Goal: Transaction & Acquisition: Purchase product/service

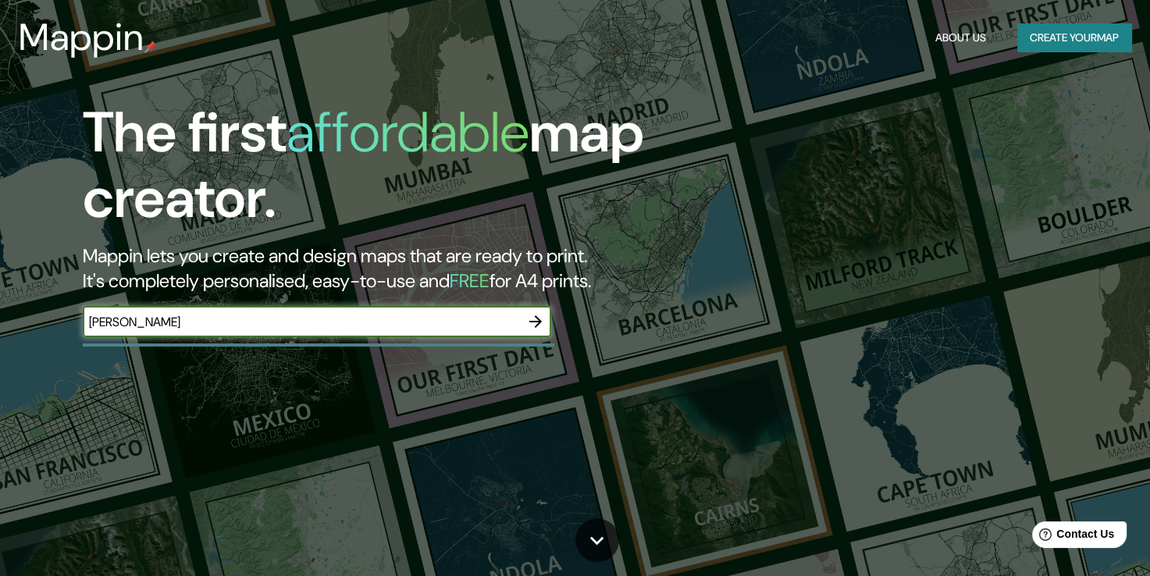
type input "concepción"
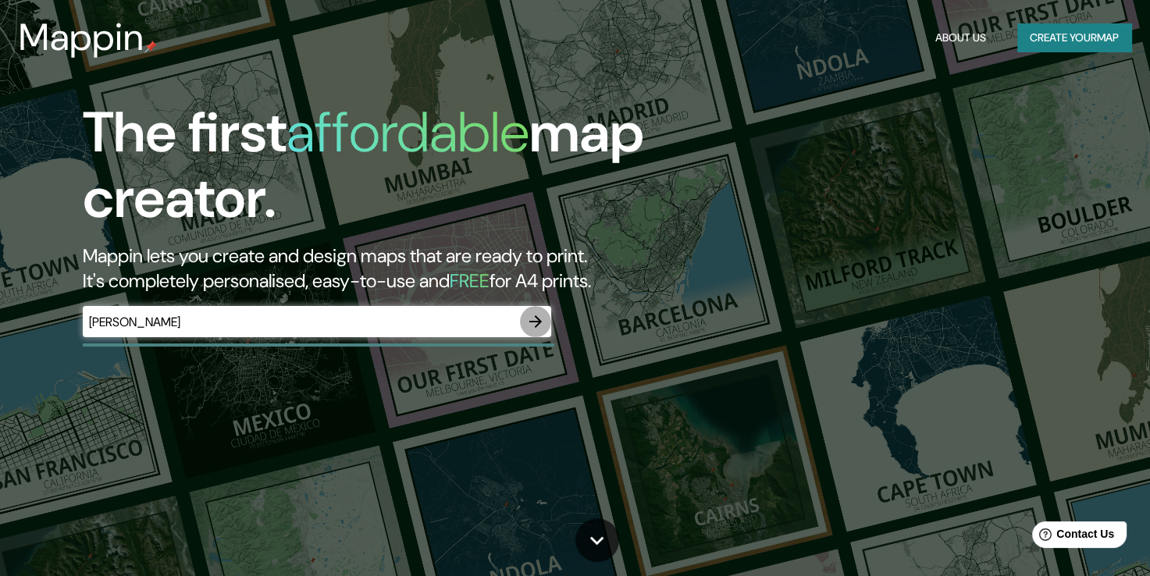
click at [528, 330] on icon "button" at bounding box center [535, 321] width 19 height 19
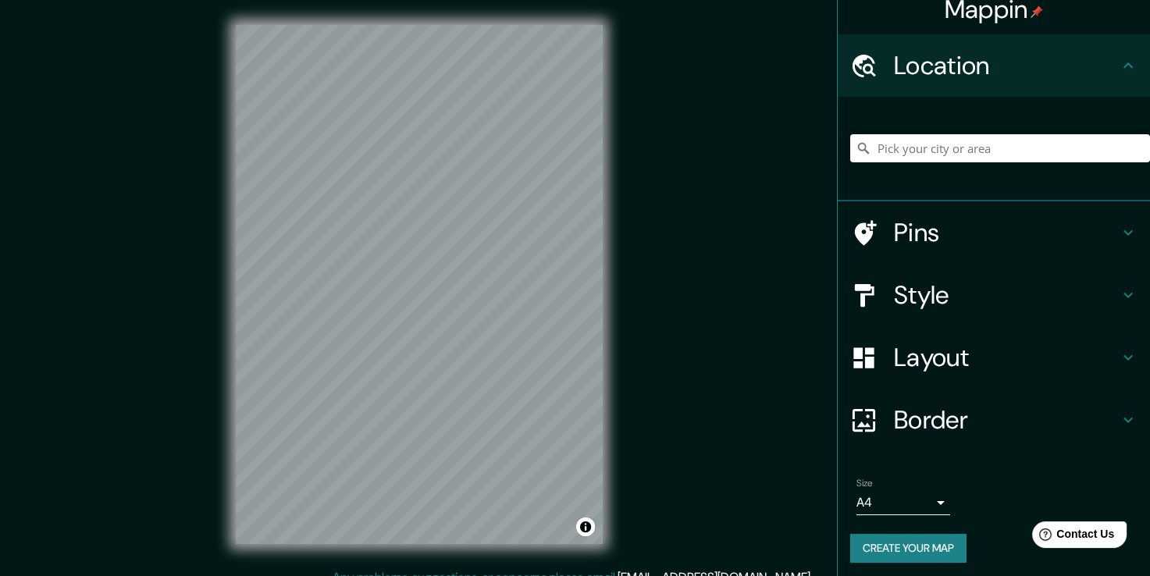
scroll to position [20, 0]
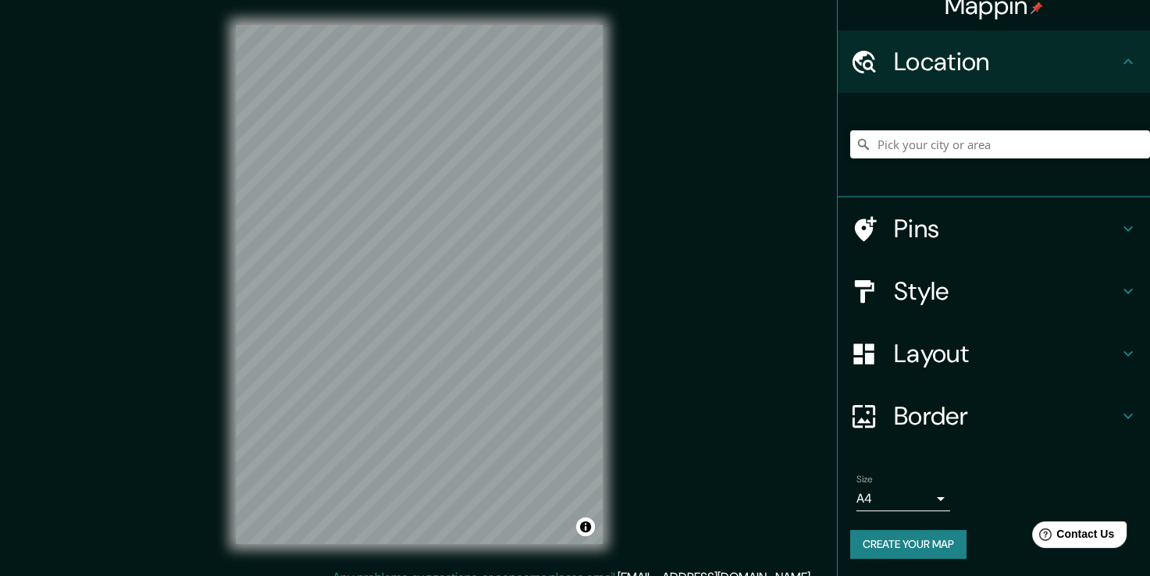
click at [1049, 298] on h4 "Style" at bounding box center [1006, 291] width 225 height 31
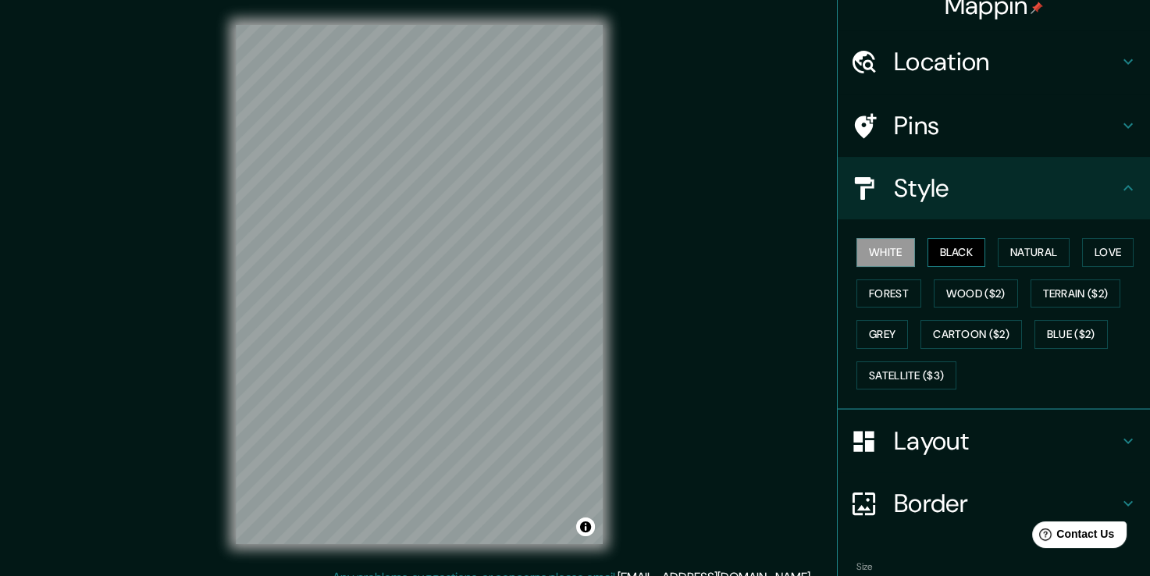
click at [959, 248] on button "Black" at bounding box center [957, 252] width 59 height 29
click at [1049, 245] on button "Natural" at bounding box center [1034, 252] width 72 height 29
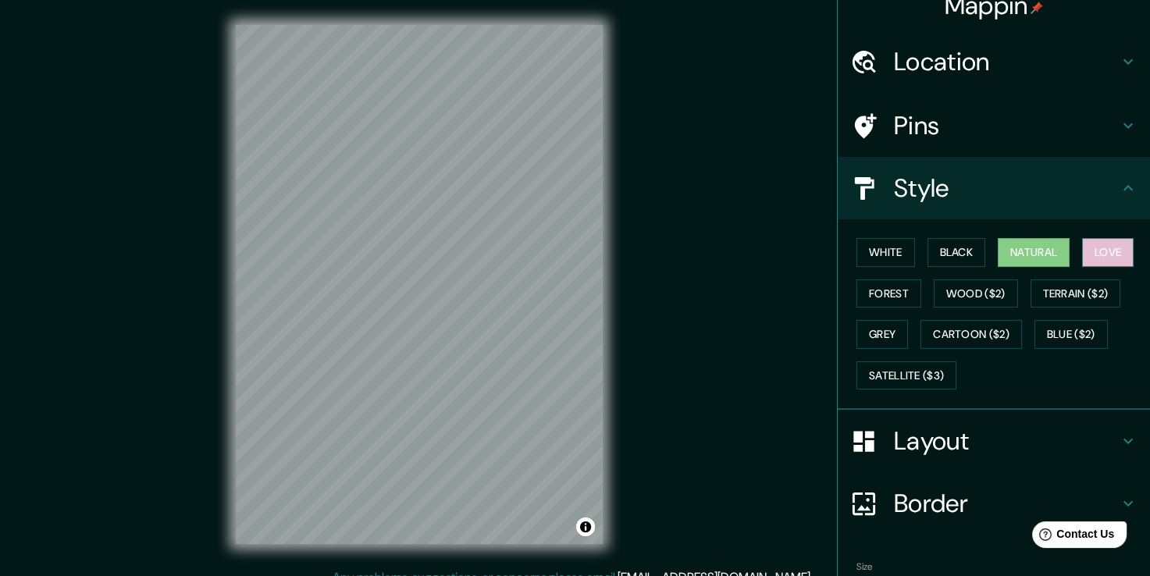
click at [1105, 250] on button "Love" at bounding box center [1108, 252] width 52 height 29
click at [889, 290] on button "Forest" at bounding box center [889, 294] width 65 height 29
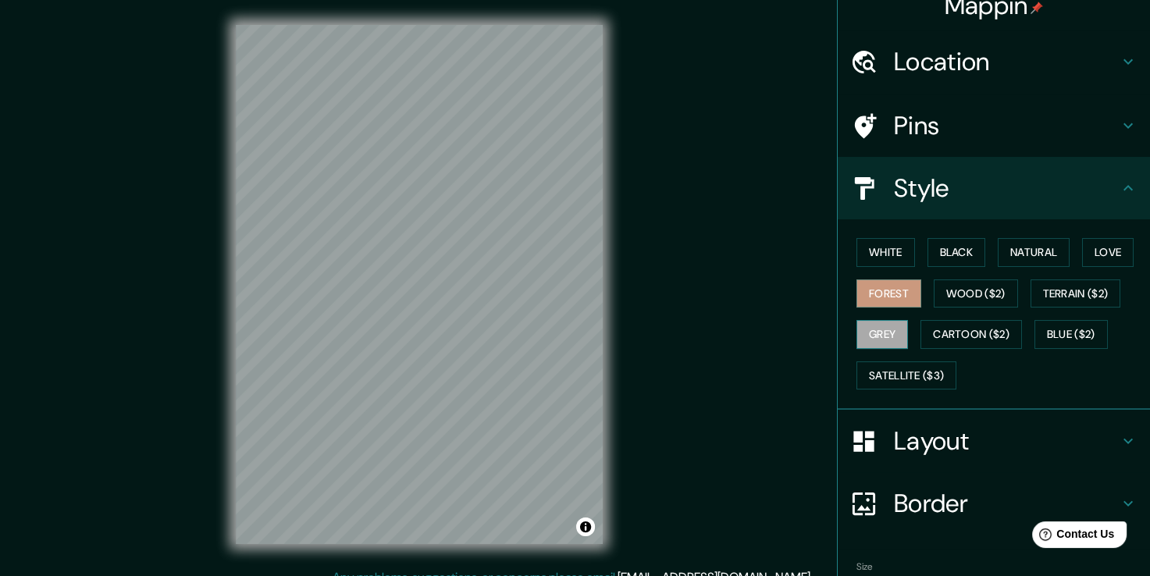
click at [875, 333] on button "Grey" at bounding box center [883, 334] width 52 height 29
click at [871, 255] on button "White" at bounding box center [886, 252] width 59 height 29
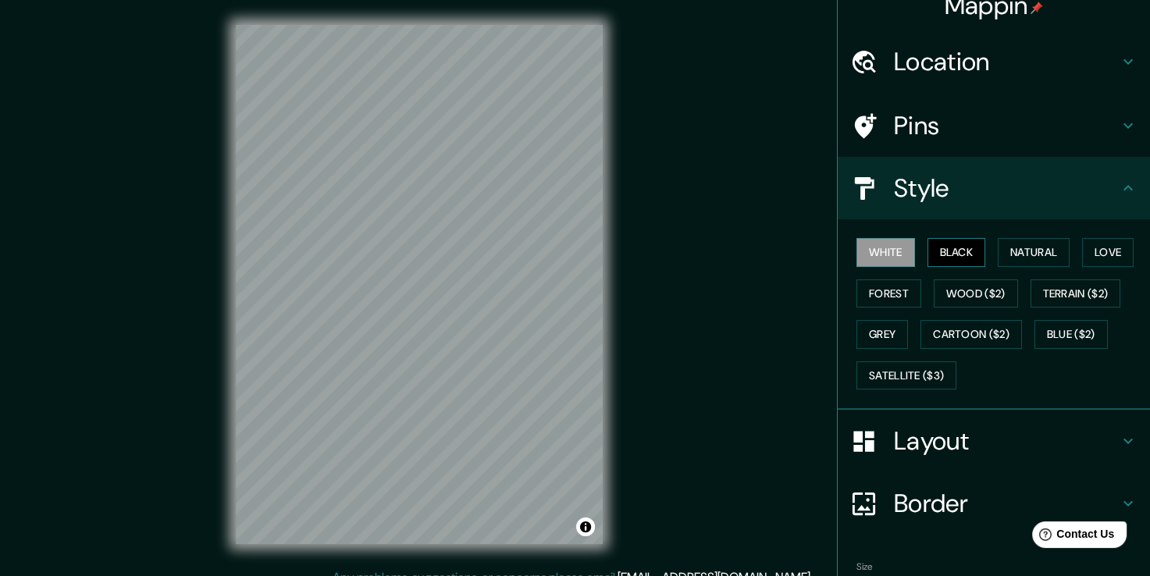
click at [941, 248] on button "Black" at bounding box center [957, 252] width 59 height 29
click at [874, 343] on button "Grey" at bounding box center [883, 334] width 52 height 29
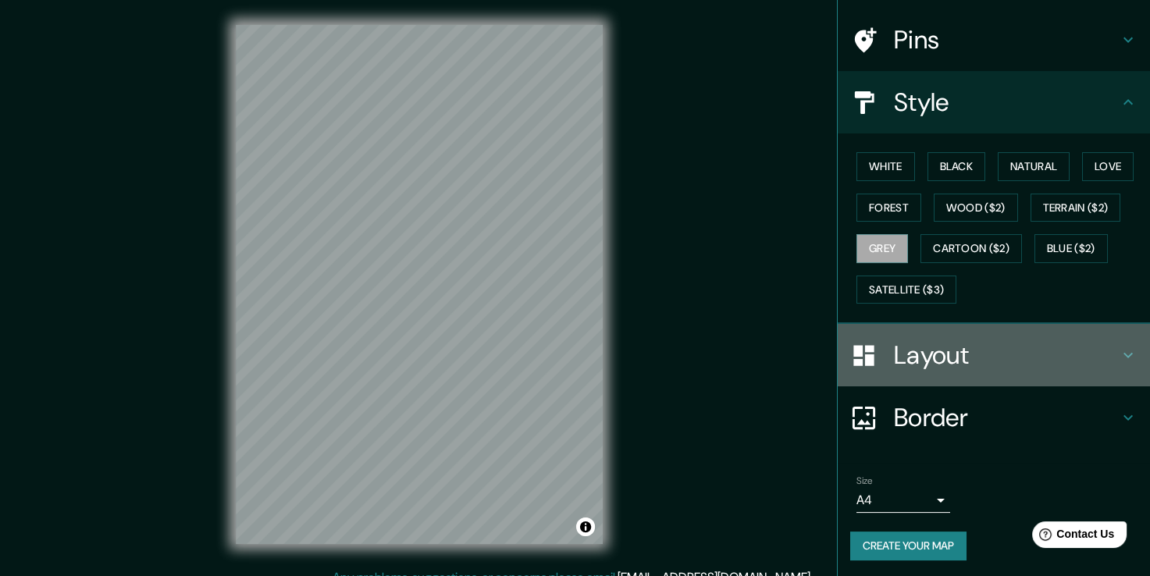
click at [959, 351] on h4 "Layout" at bounding box center [1006, 355] width 225 height 31
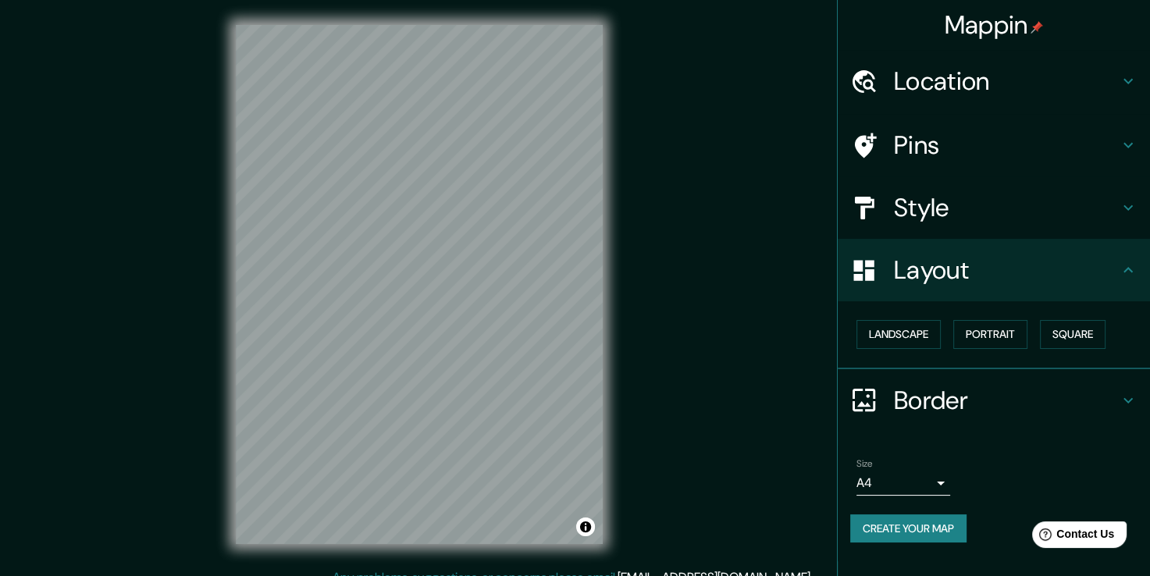
scroll to position [0, 0]
click at [912, 340] on button "Landscape" at bounding box center [899, 334] width 84 height 29
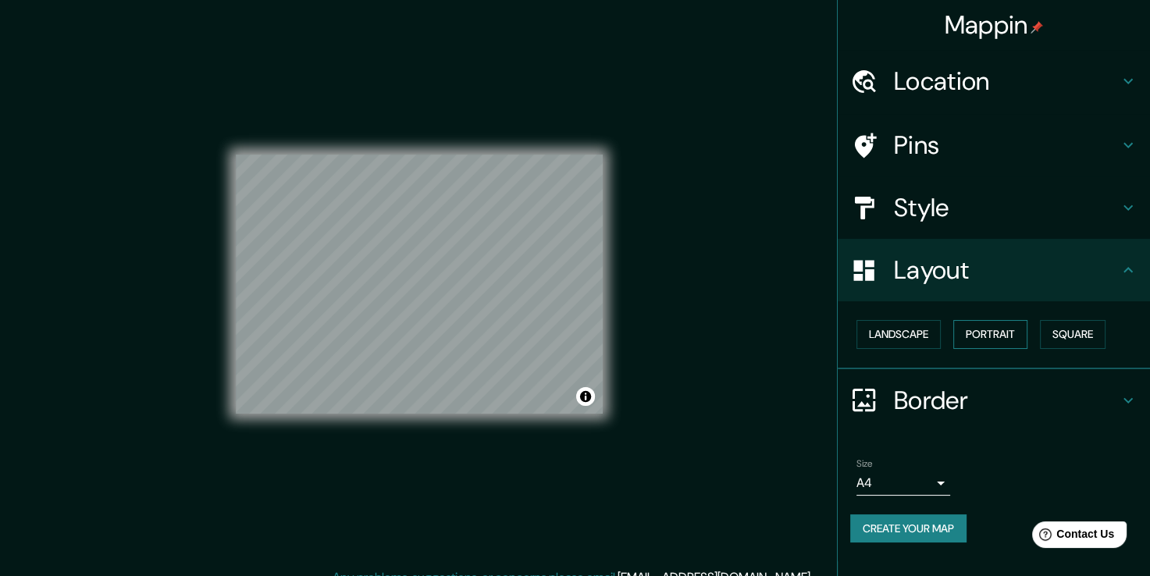
click at [990, 337] on button "Portrait" at bounding box center [990, 334] width 74 height 29
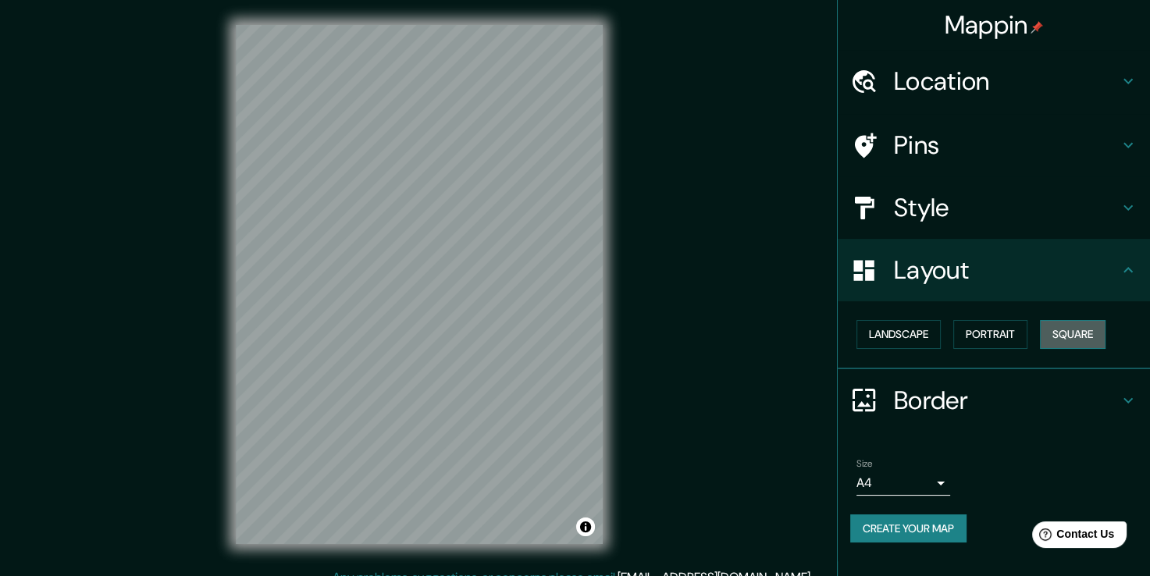
click at [1075, 333] on button "Square" at bounding box center [1073, 334] width 66 height 29
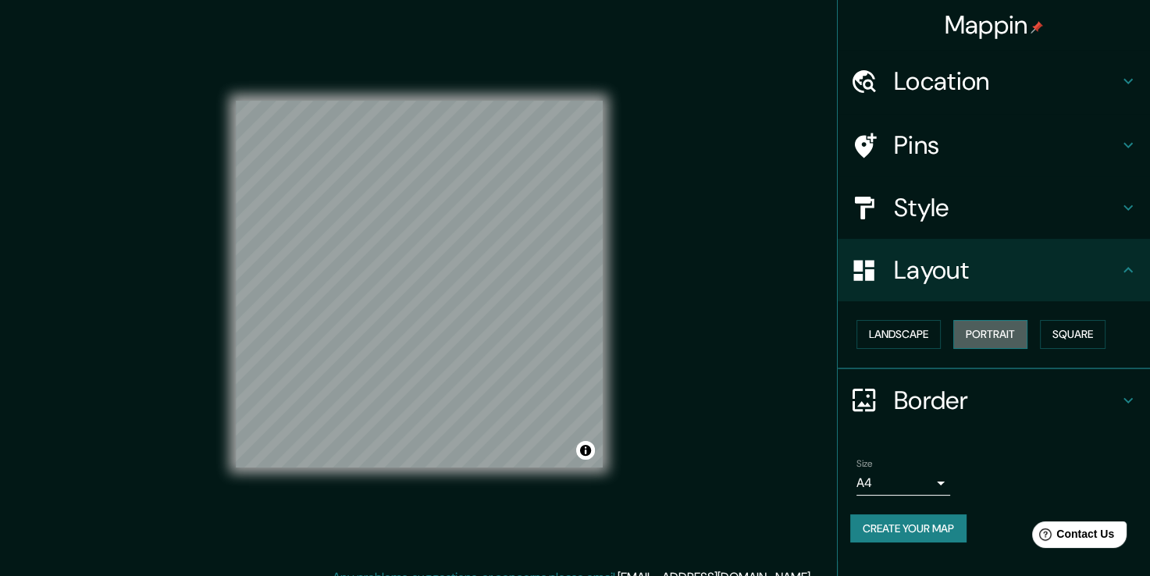
click at [991, 338] on button "Portrait" at bounding box center [990, 334] width 74 height 29
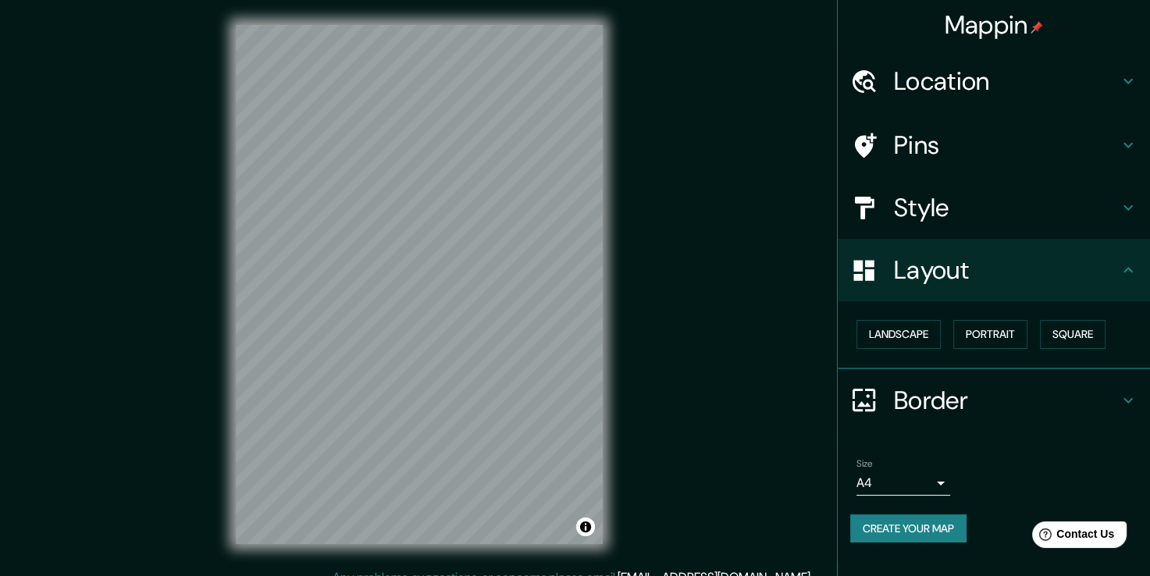
click at [934, 474] on body "Mappin Location Pins Style Layout Landscape Portrait Square Border Choose a bor…" at bounding box center [575, 288] width 1150 height 576
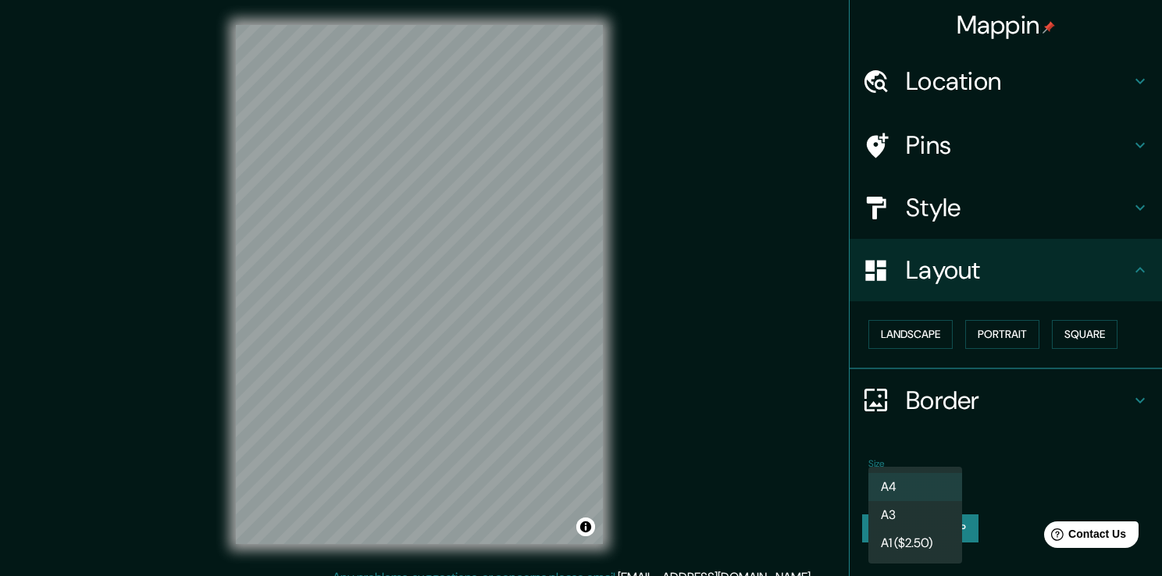
click at [936, 519] on li "A3" at bounding box center [915, 515] width 94 height 28
type input "a4"
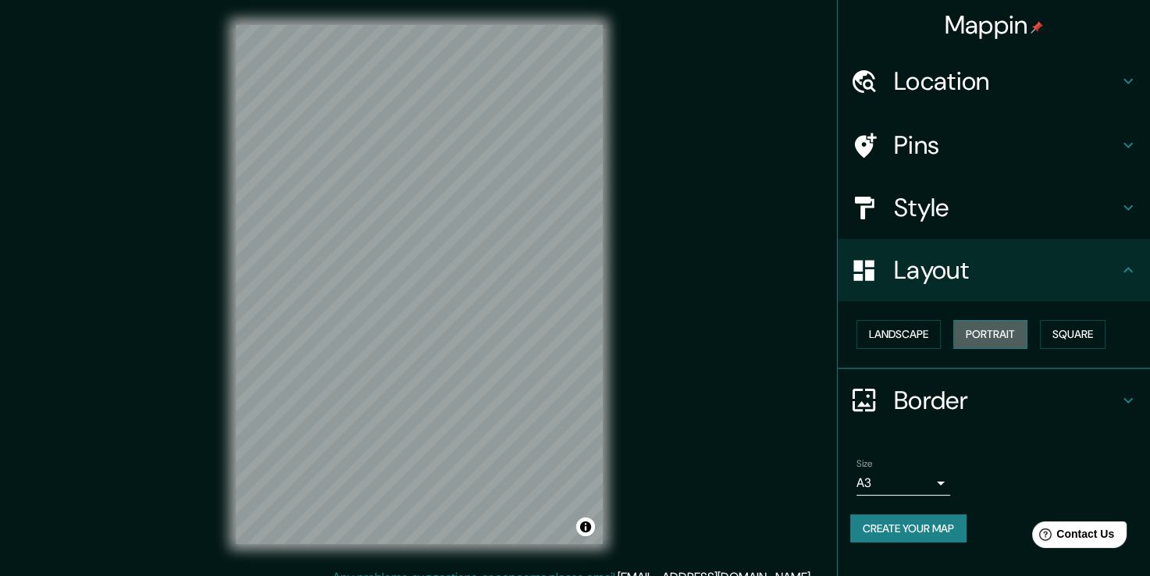
click at [999, 330] on button "Portrait" at bounding box center [990, 334] width 74 height 29
click at [904, 333] on button "Landscape" at bounding box center [899, 334] width 84 height 29
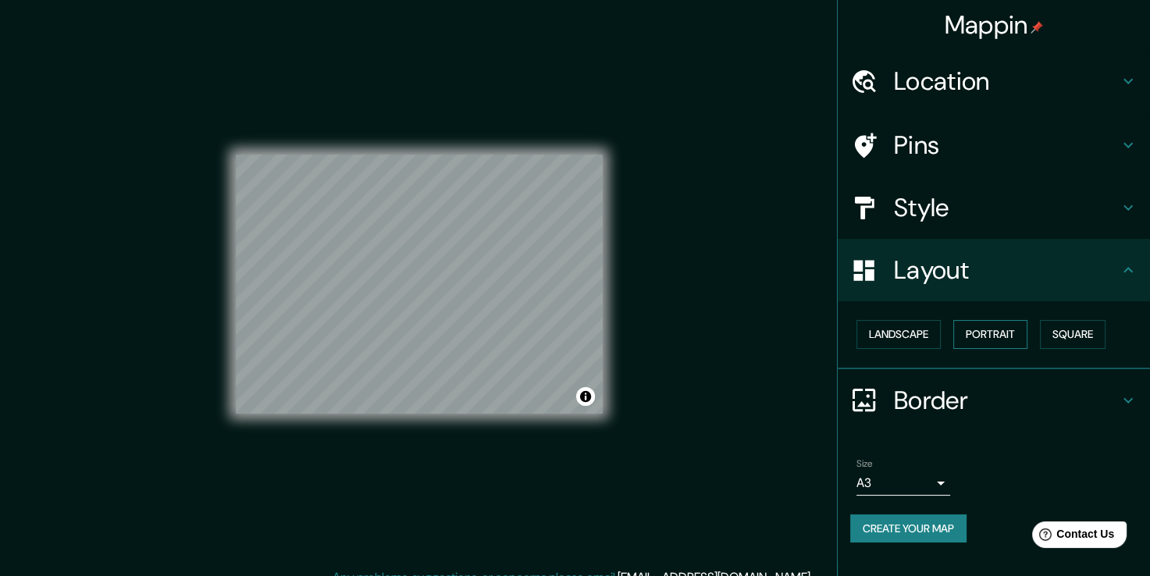
click at [1011, 333] on button "Portrait" at bounding box center [990, 334] width 74 height 29
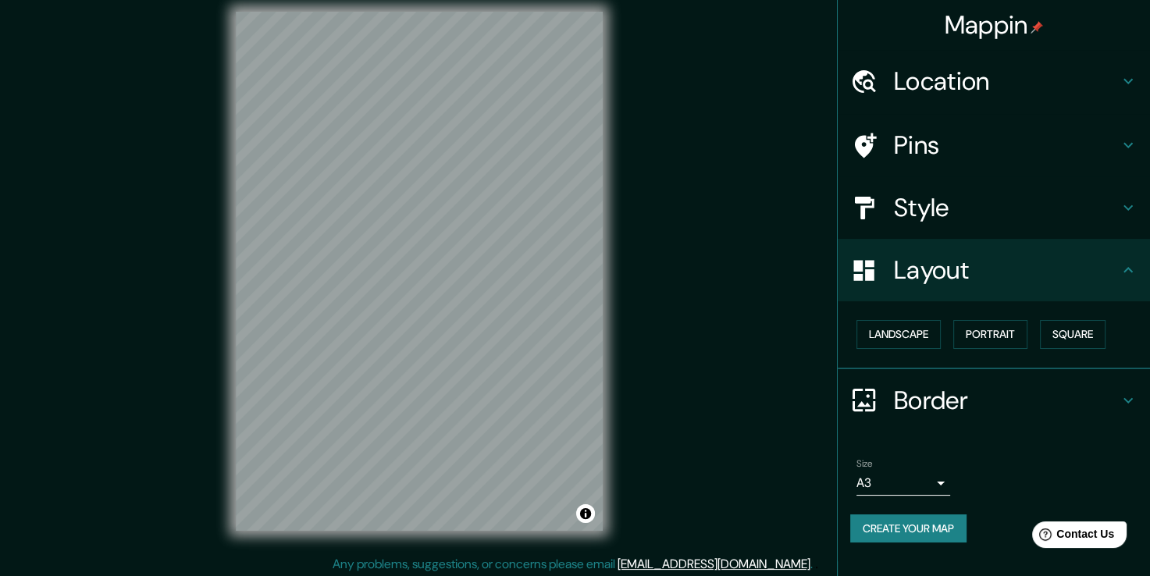
scroll to position [17, 0]
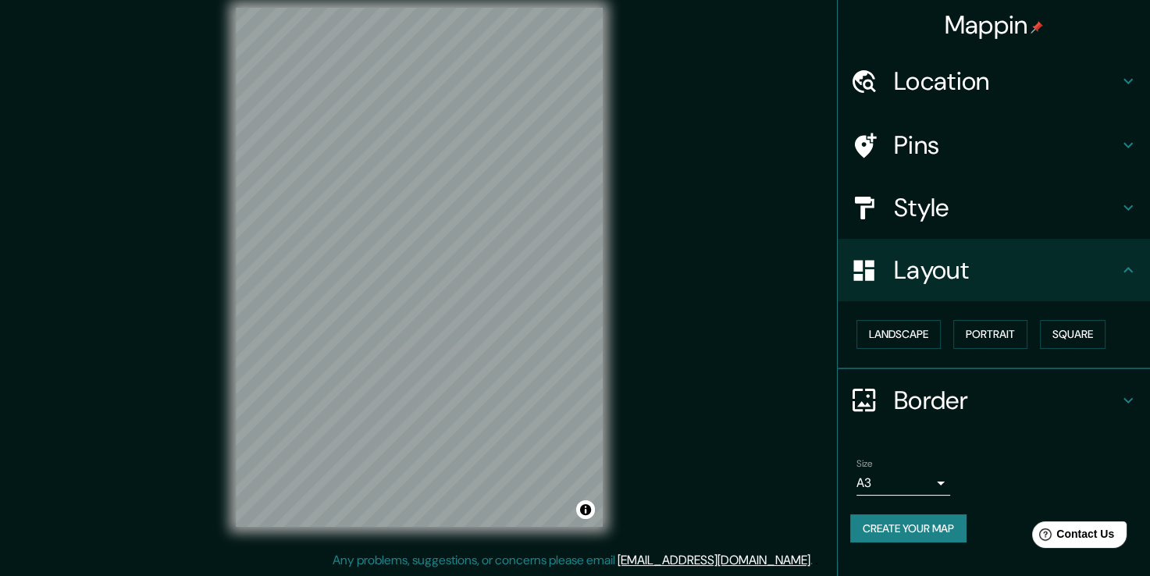
click at [984, 397] on h4 "Border" at bounding box center [1006, 400] width 225 height 31
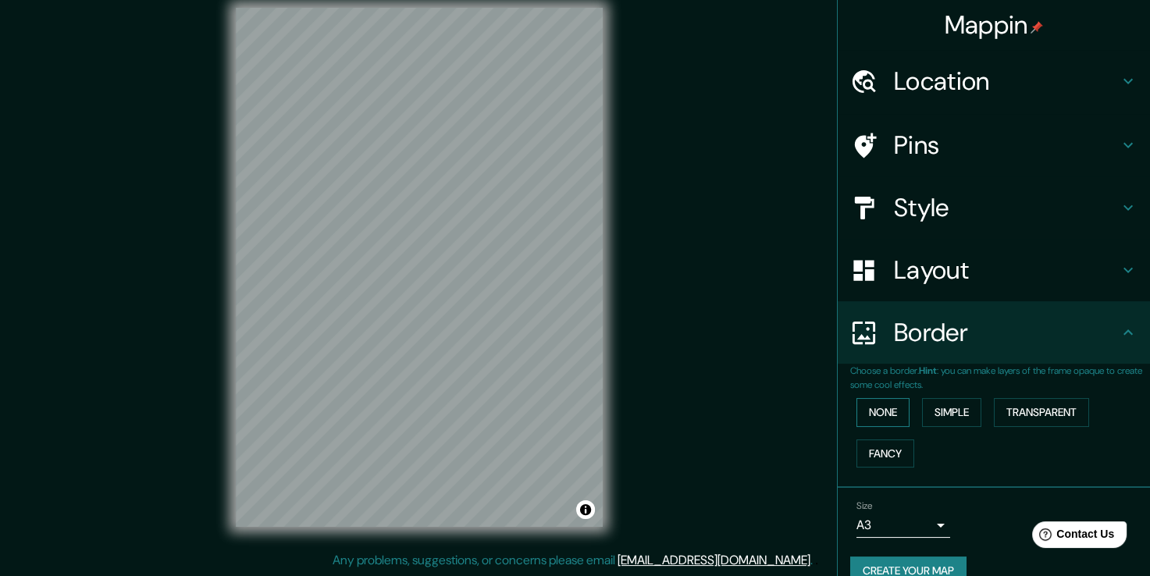
click at [874, 415] on button "None" at bounding box center [883, 412] width 53 height 29
click at [950, 419] on button "Simple" at bounding box center [951, 412] width 59 height 29
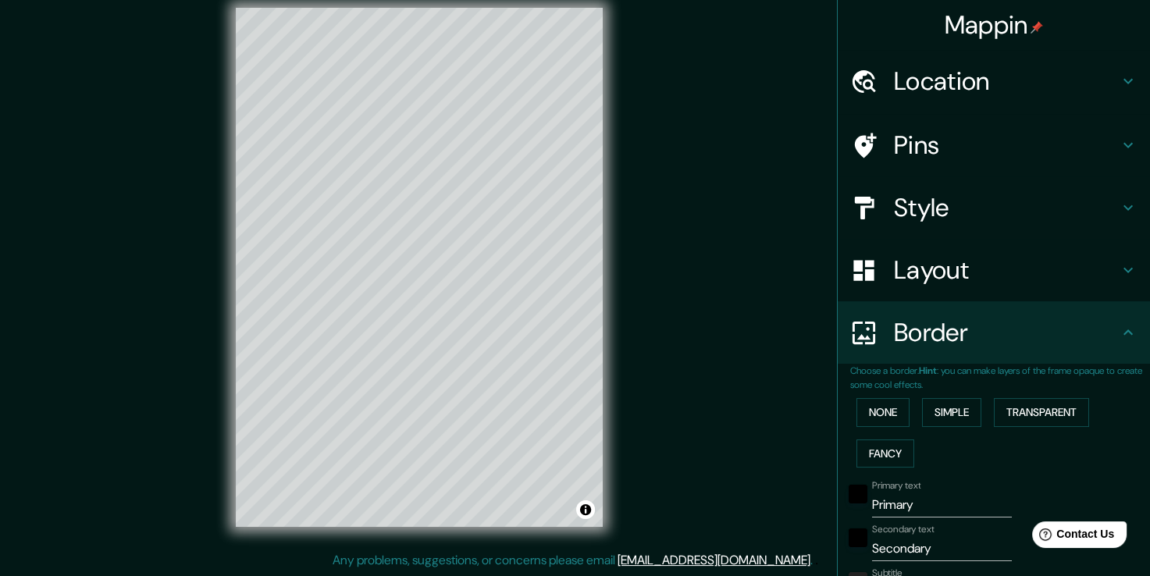
click at [892, 467] on div "None Simple Transparent Fancy" at bounding box center [1000, 433] width 300 height 82
click at [890, 457] on button "Fancy" at bounding box center [886, 454] width 58 height 29
click at [871, 408] on button "None" at bounding box center [883, 412] width 53 height 29
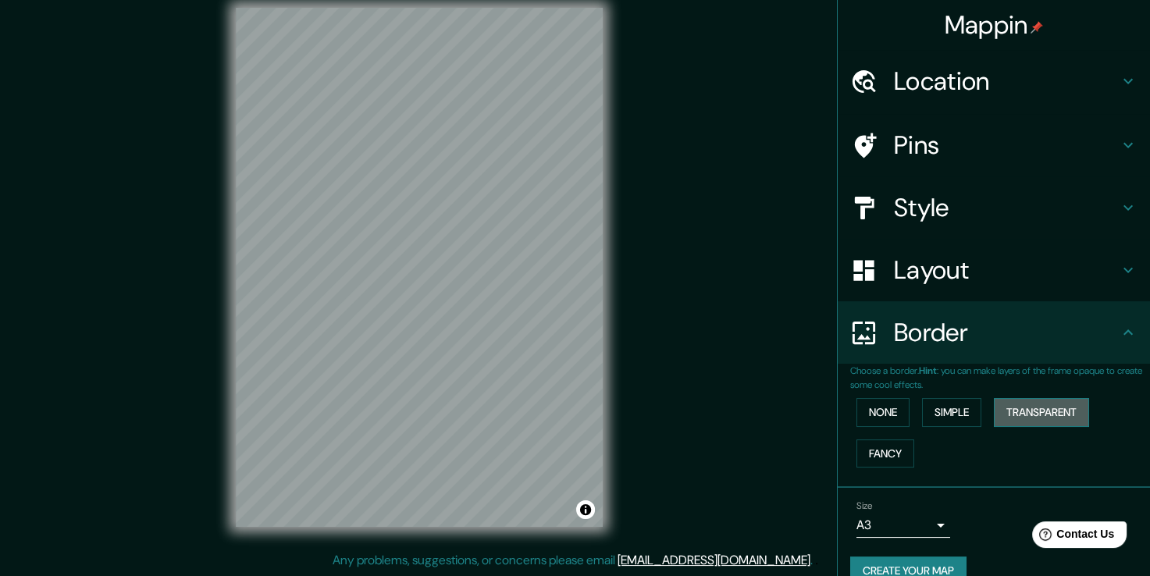
click at [1014, 424] on button "Transparent" at bounding box center [1041, 412] width 95 height 29
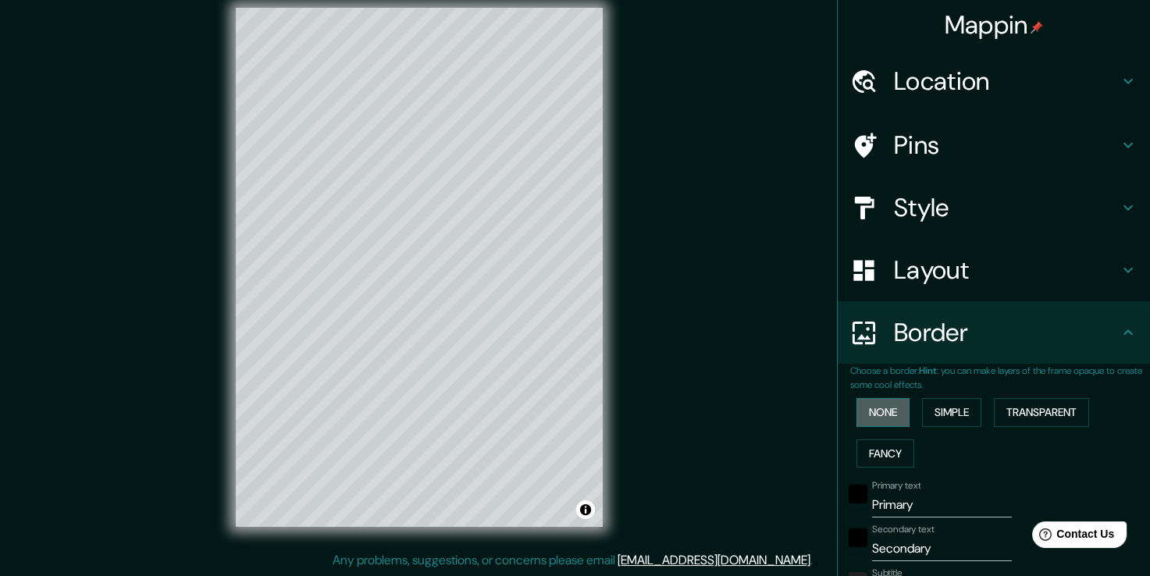
click at [867, 420] on button "None" at bounding box center [883, 412] width 53 height 29
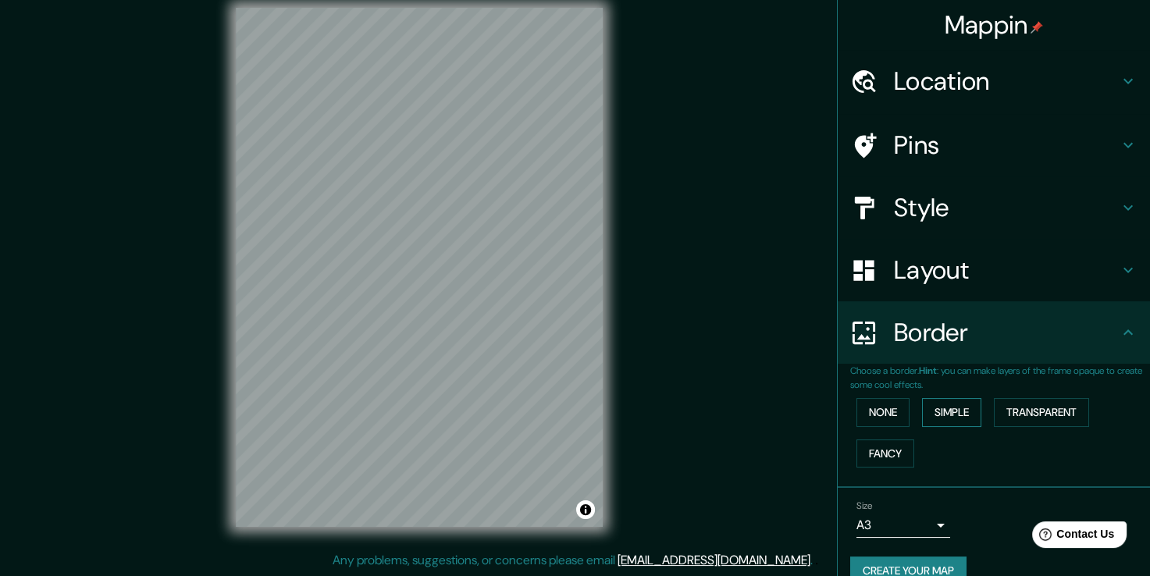
scroll to position [26, 0]
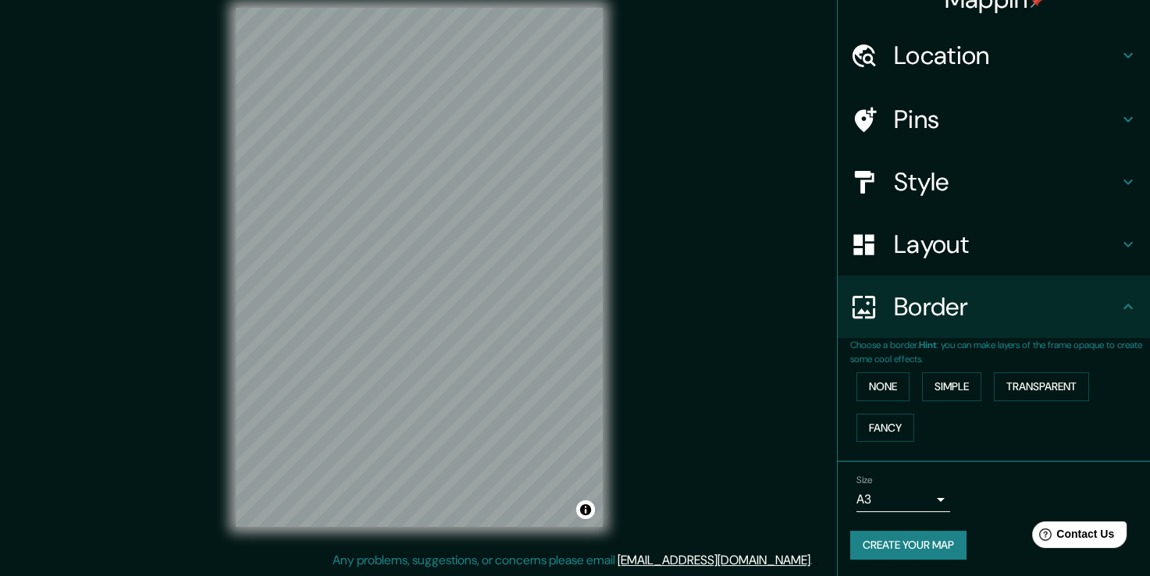
click at [974, 308] on h4 "Border" at bounding box center [1006, 306] width 225 height 31
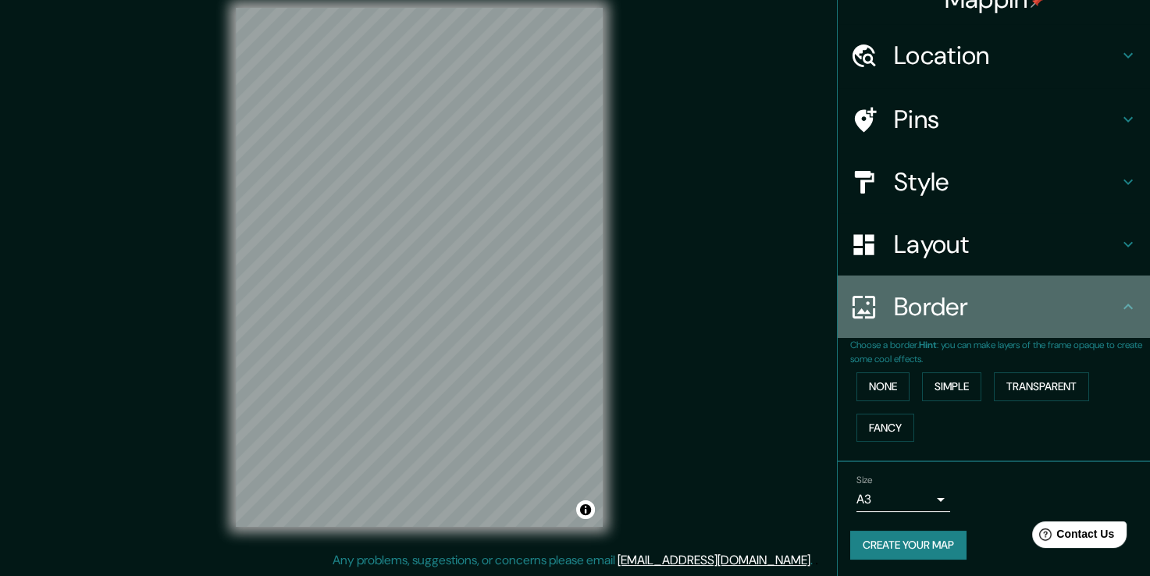
click at [1119, 302] on icon at bounding box center [1128, 307] width 19 height 19
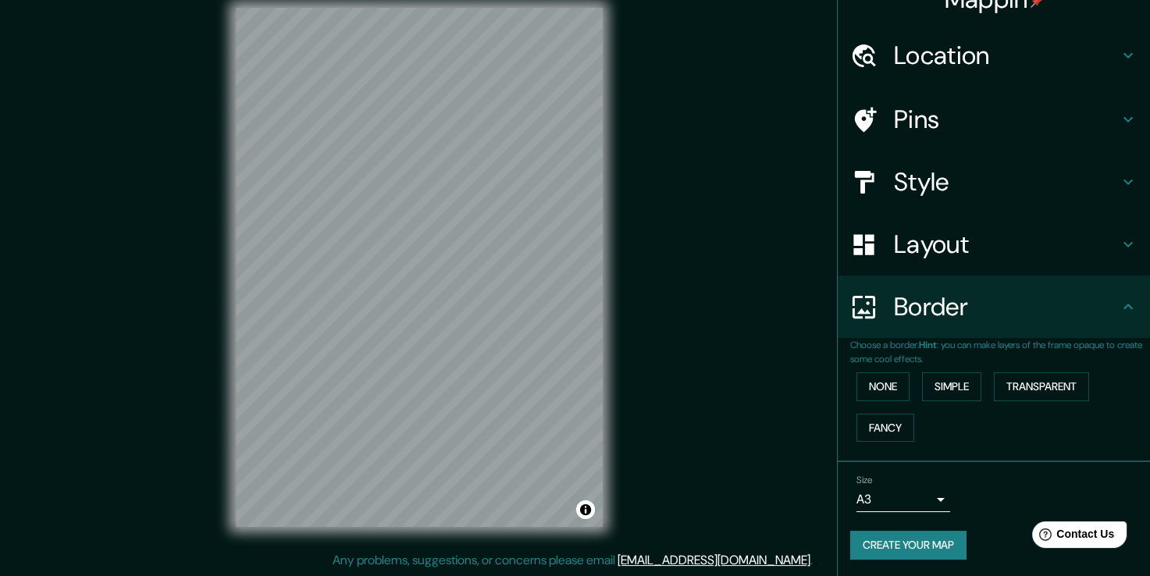
click at [1119, 308] on icon at bounding box center [1128, 307] width 19 height 19
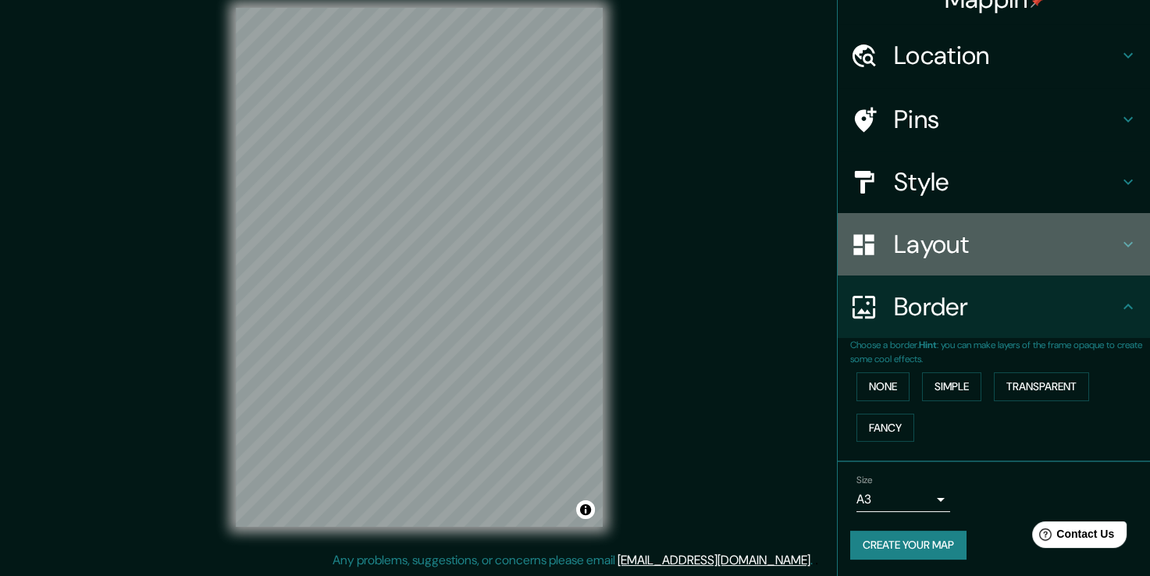
click at [1126, 251] on div "Layout" at bounding box center [994, 244] width 312 height 62
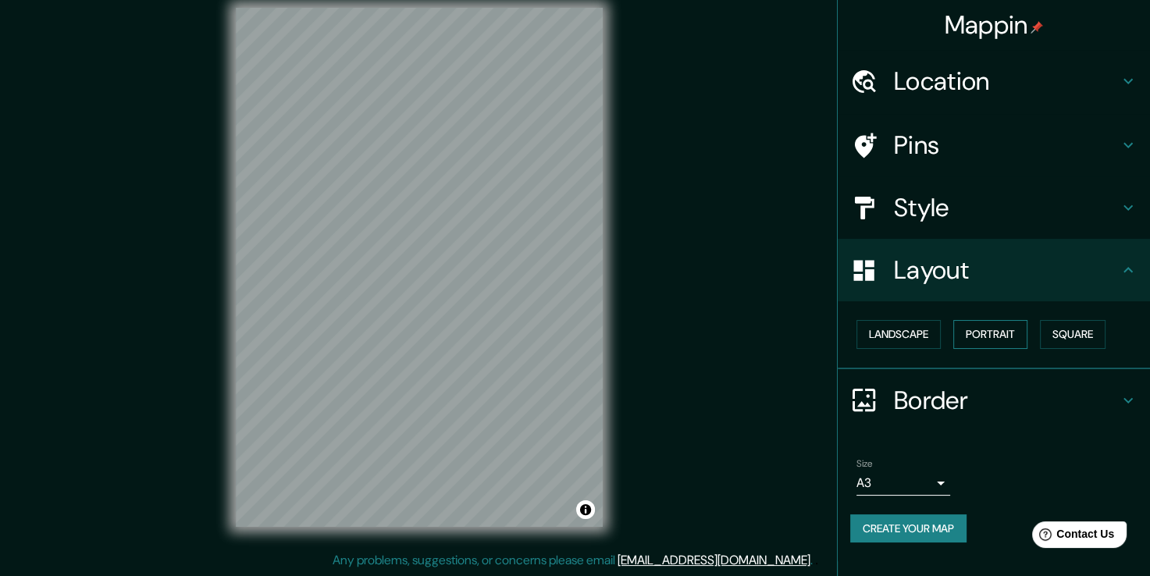
click at [984, 329] on button "Portrait" at bounding box center [990, 334] width 74 height 29
click at [896, 330] on button "Landscape" at bounding box center [899, 334] width 84 height 29
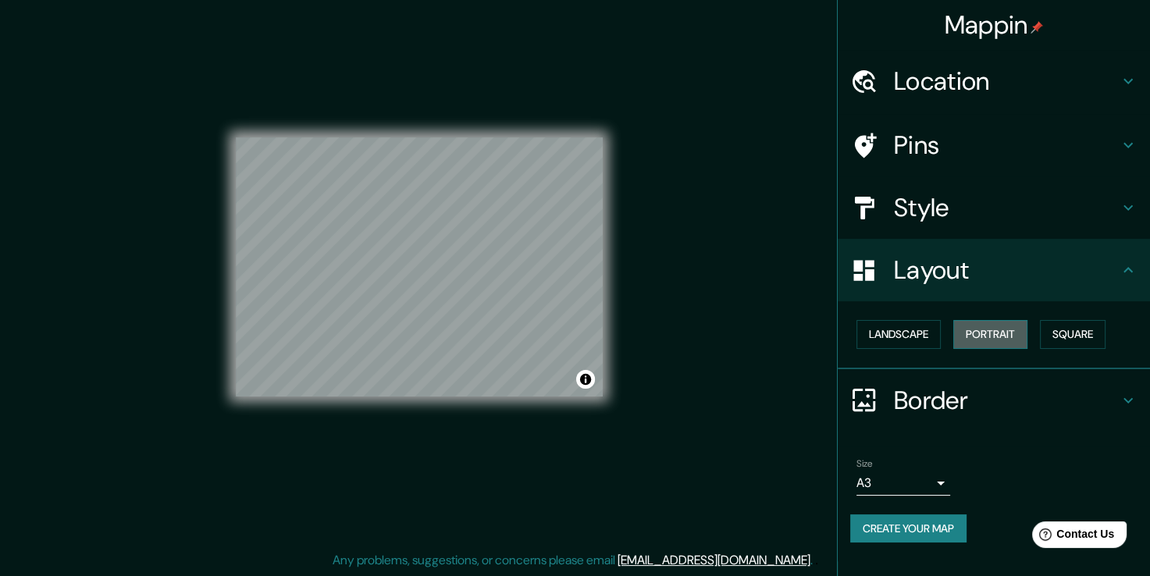
click at [990, 335] on button "Portrait" at bounding box center [990, 334] width 74 height 29
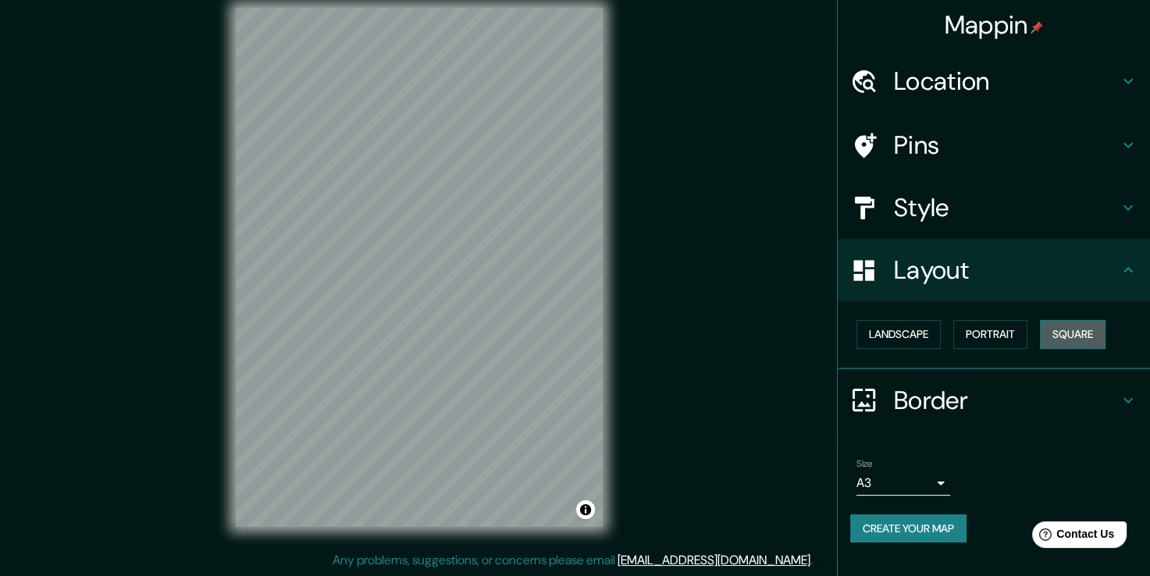
click at [1082, 330] on button "Square" at bounding box center [1073, 334] width 66 height 29
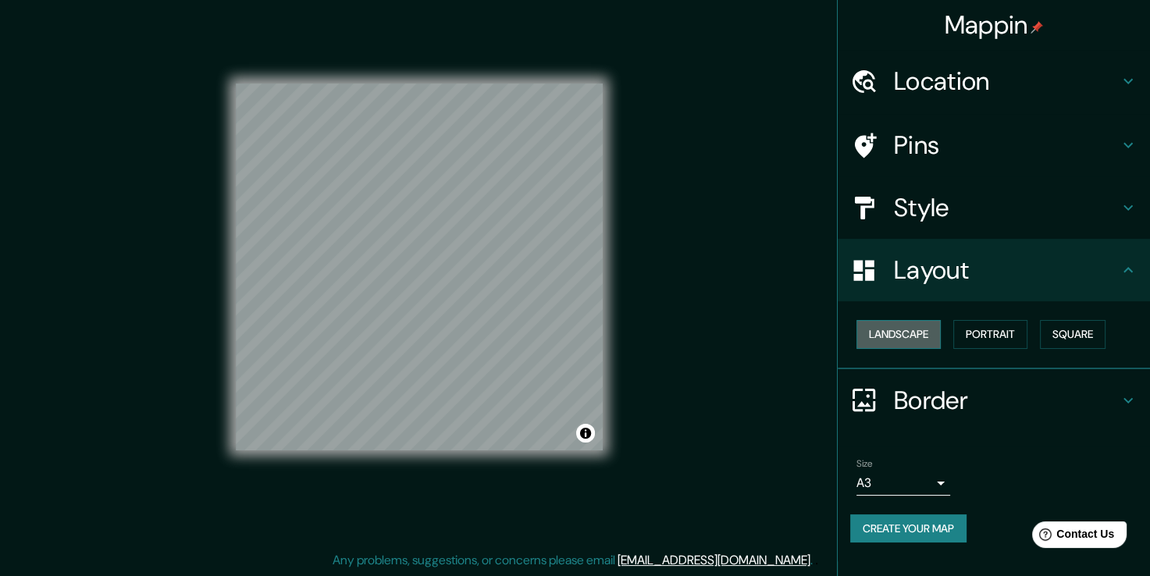
click at [930, 333] on button "Landscape" at bounding box center [899, 334] width 84 height 29
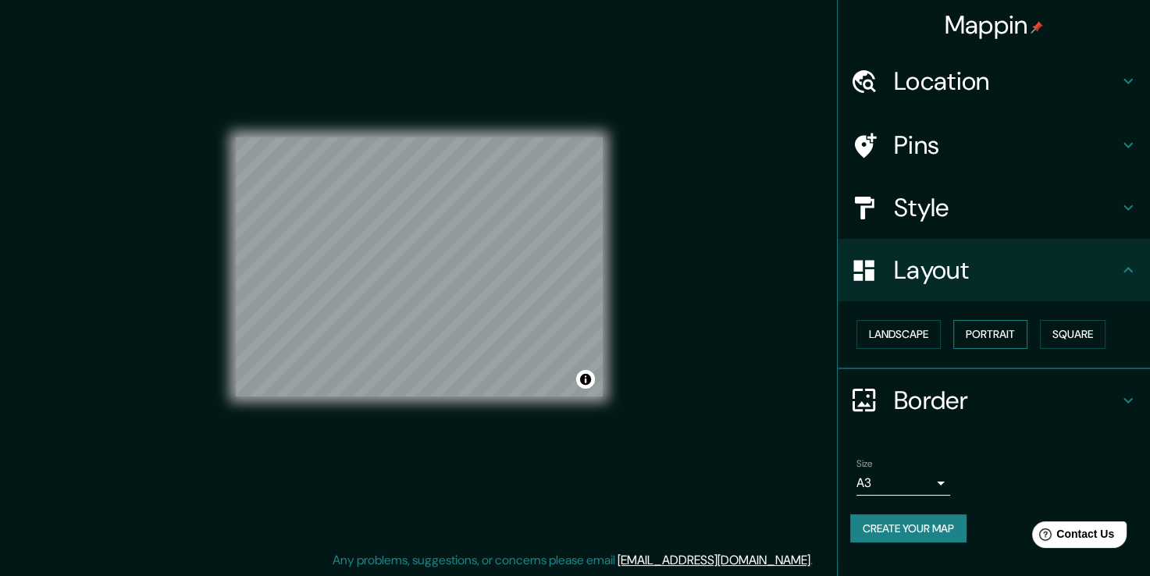
click at [990, 332] on button "Portrait" at bounding box center [990, 334] width 74 height 29
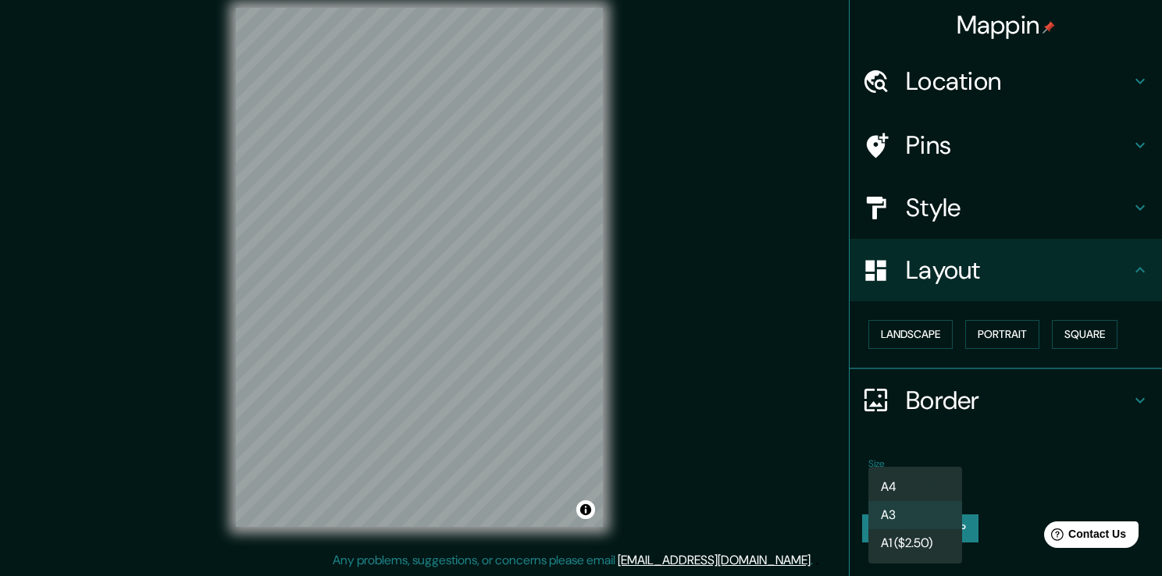
click at [943, 483] on body "Mappin Location Pins Style Layout Landscape Portrait Square Border Choose a bor…" at bounding box center [581, 271] width 1162 height 576
click at [952, 517] on li "A3" at bounding box center [915, 515] width 94 height 28
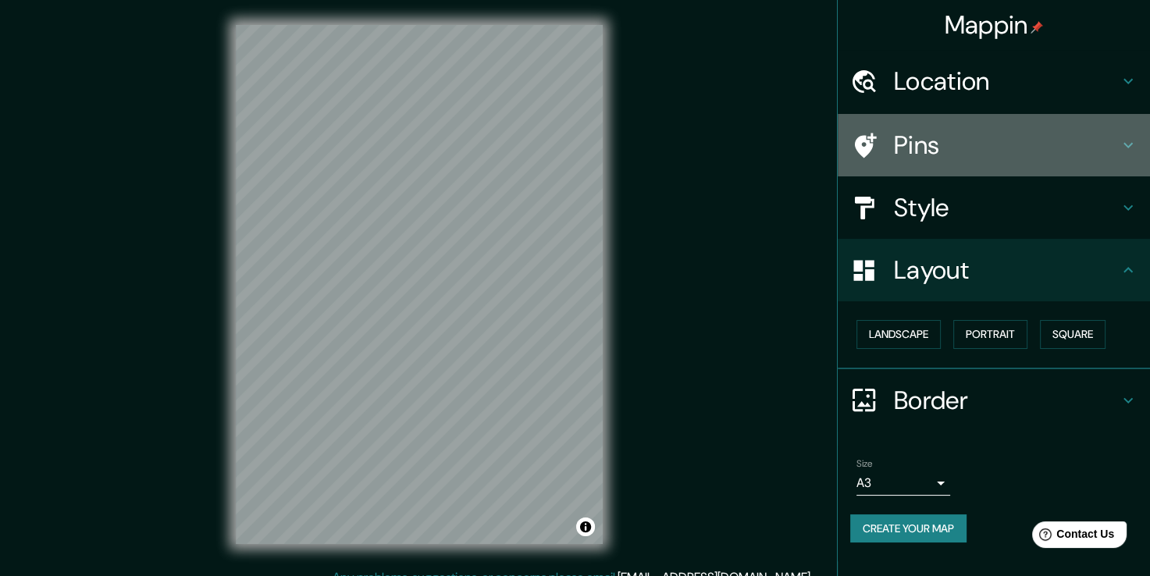
click at [979, 148] on h4 "Pins" at bounding box center [1006, 145] width 225 height 31
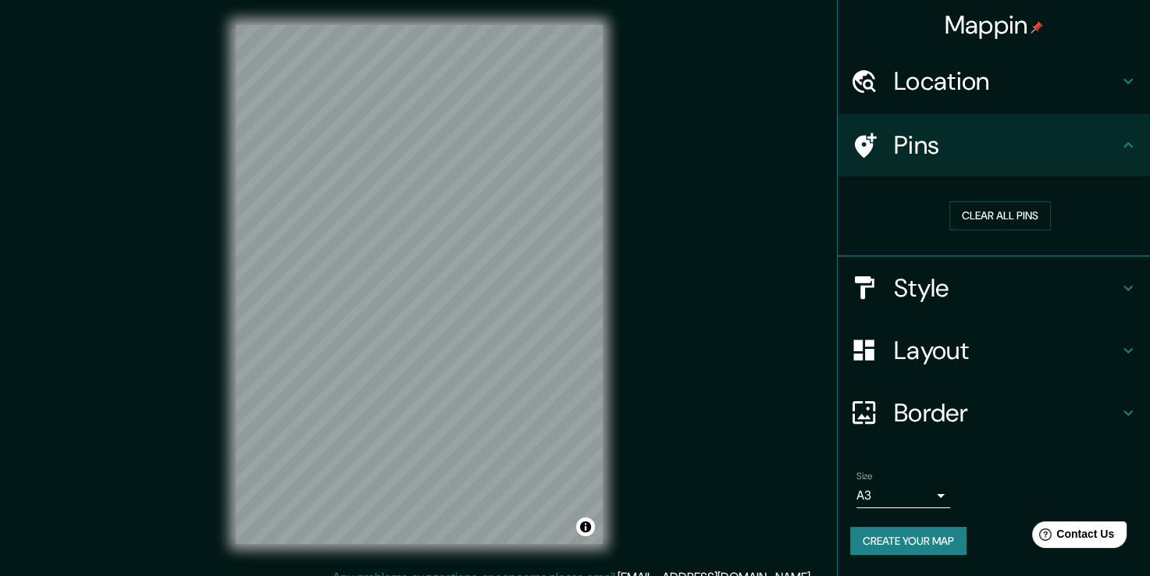
click at [979, 148] on h4 "Pins" at bounding box center [1006, 145] width 225 height 31
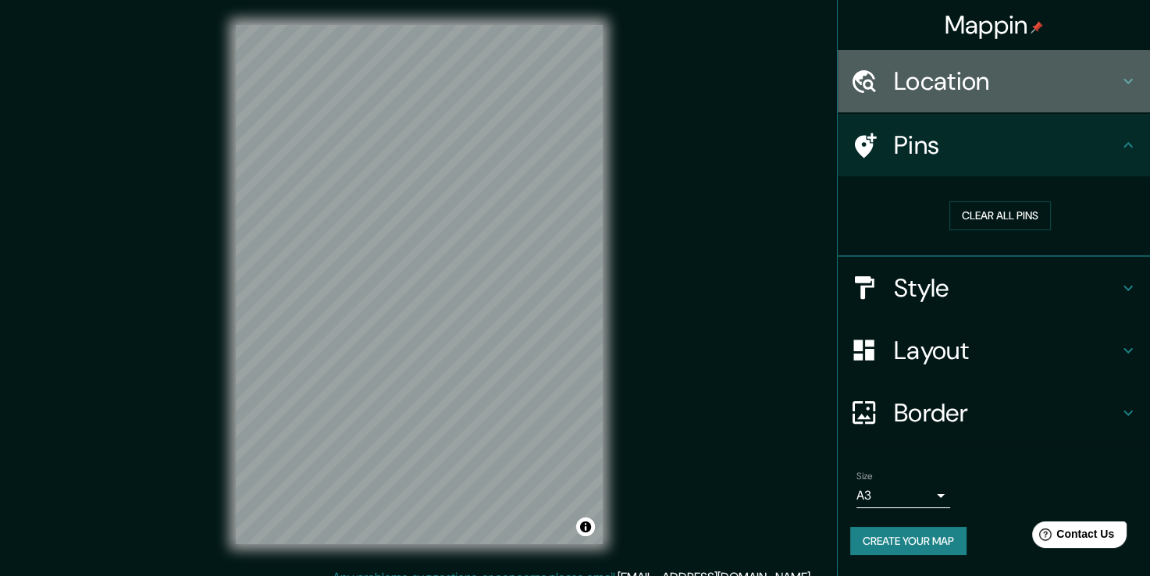
click at [968, 89] on h4 "Location" at bounding box center [1006, 81] width 225 height 31
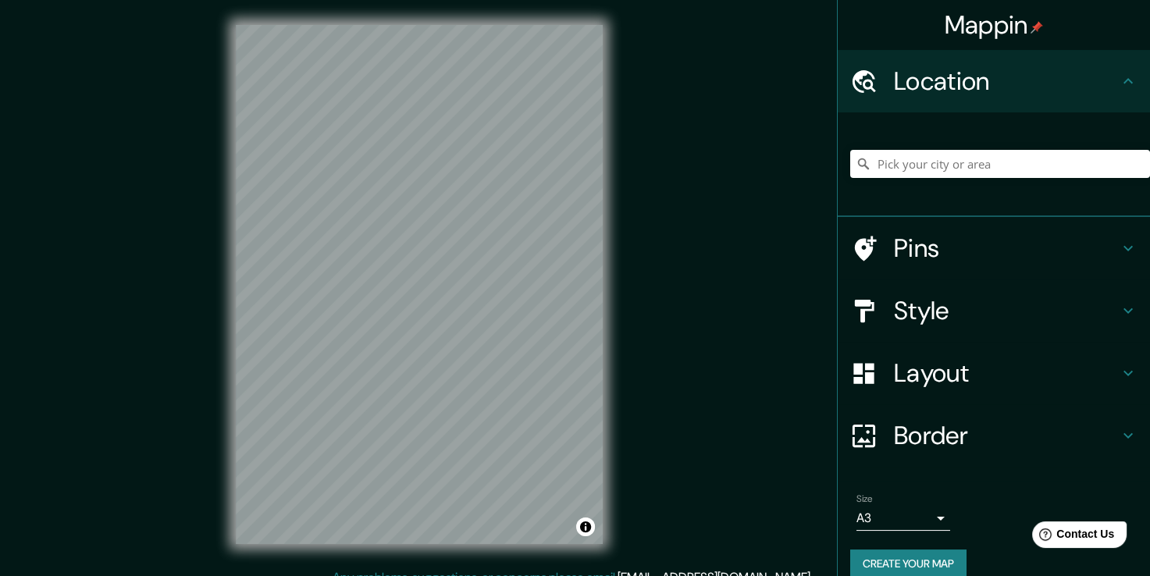
click at [968, 89] on h4 "Location" at bounding box center [1006, 81] width 225 height 31
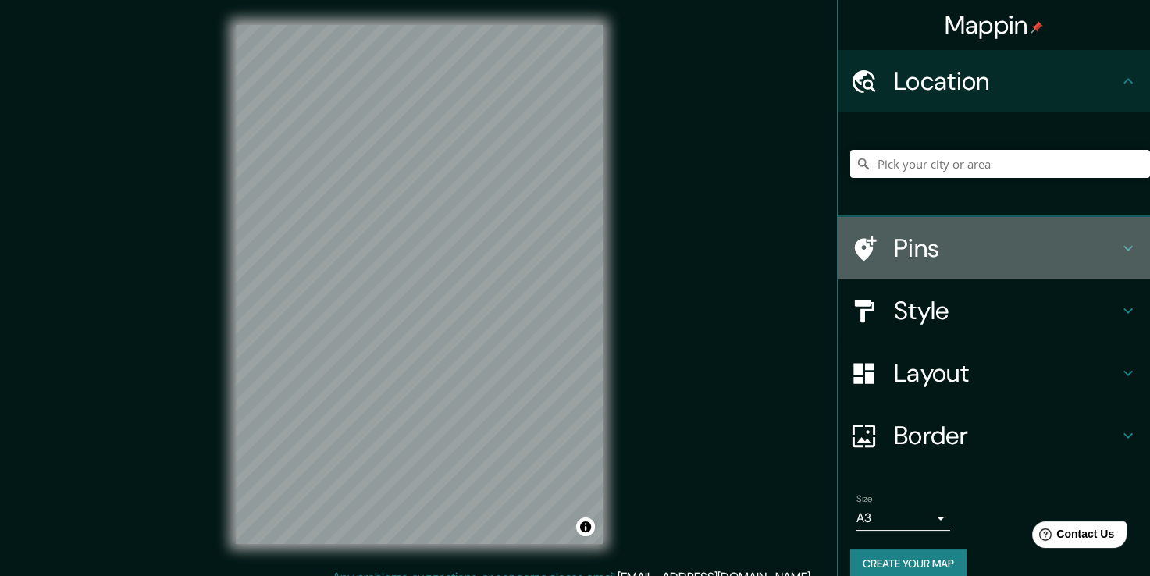
click at [968, 265] on div "Pins" at bounding box center [994, 248] width 312 height 62
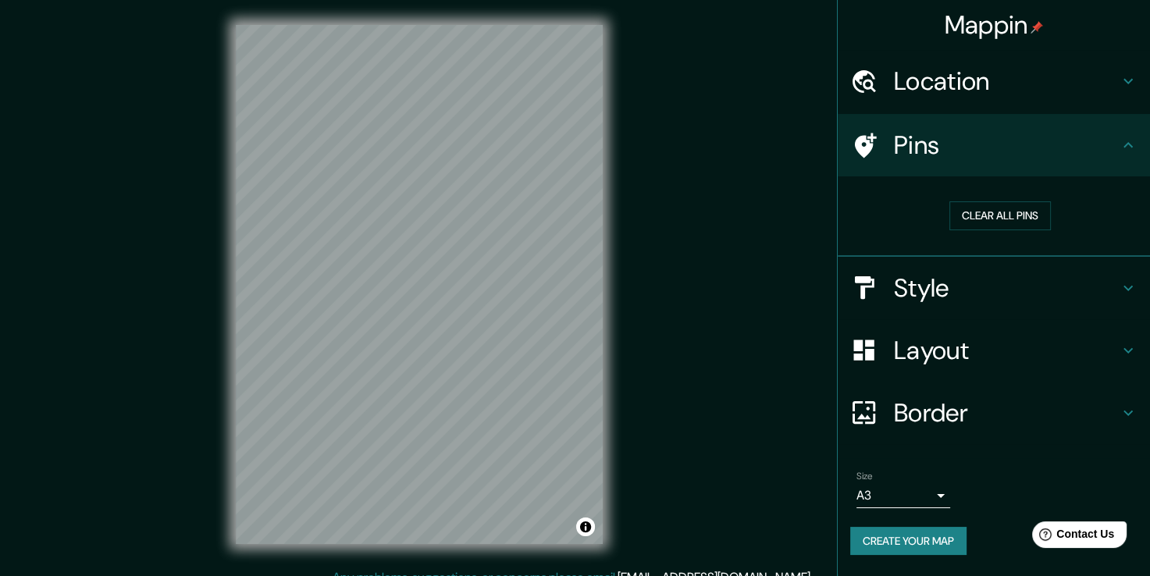
click at [958, 288] on h4 "Style" at bounding box center [1006, 288] width 225 height 31
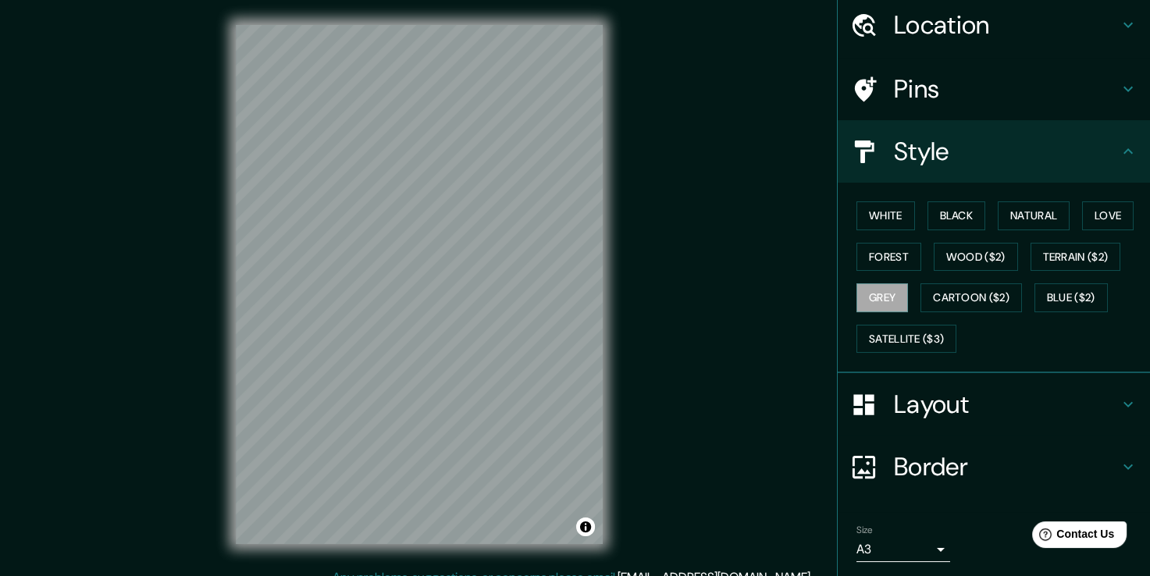
scroll to position [105, 0]
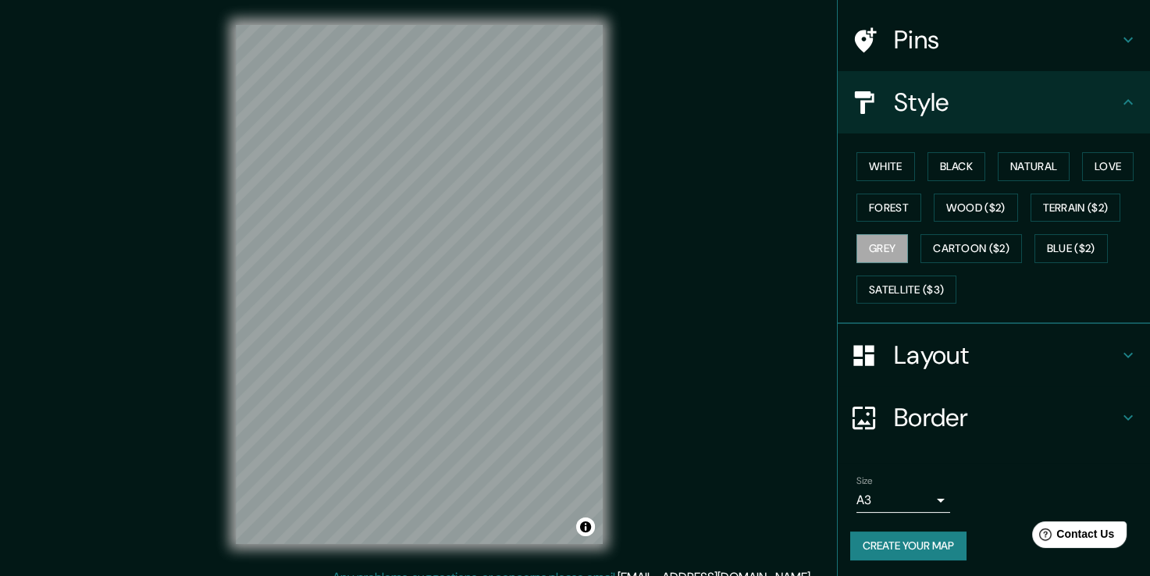
click at [947, 539] on button "Create your map" at bounding box center [908, 546] width 116 height 29
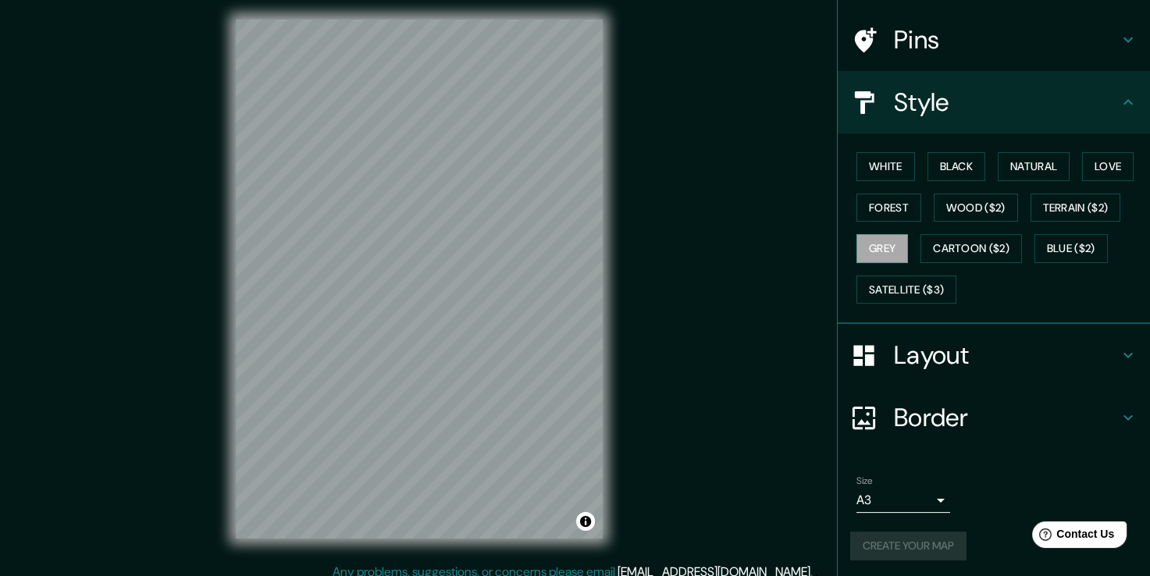
scroll to position [0, 0]
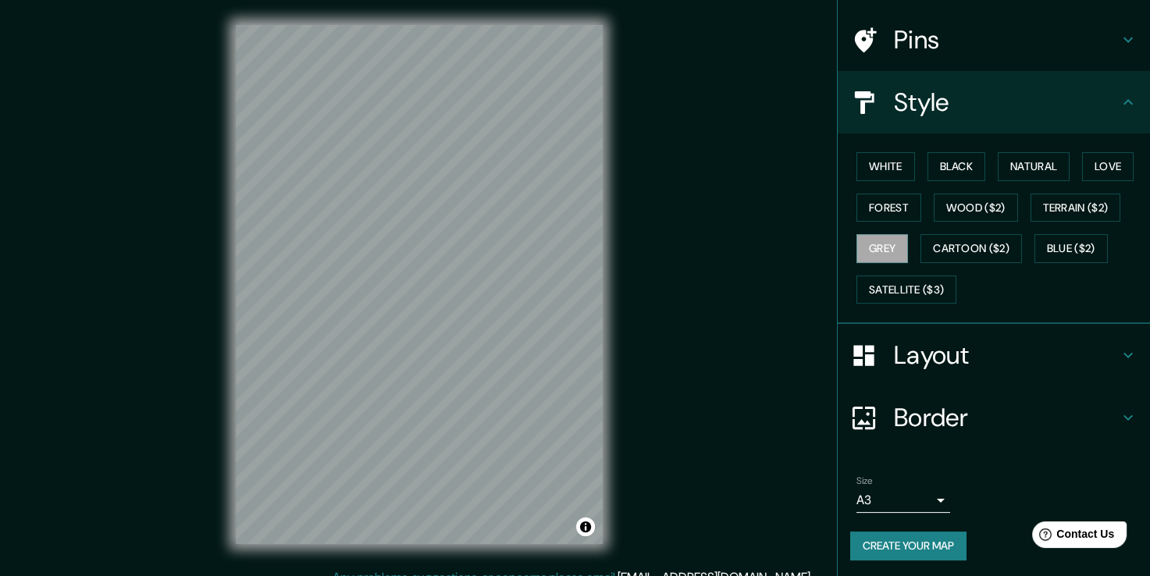
click at [920, 547] on button "Create your map" at bounding box center [908, 546] width 116 height 29
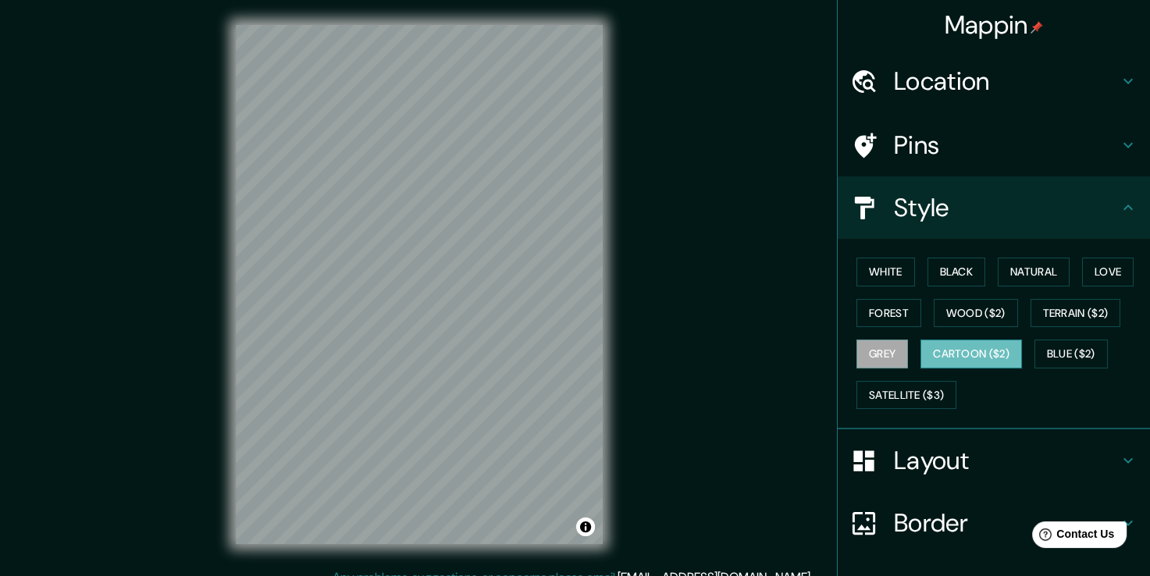
click at [981, 348] on button "Cartoon ($2)" at bounding box center [972, 354] width 102 height 29
click at [1068, 361] on button "Blue ($2)" at bounding box center [1071, 354] width 73 height 29
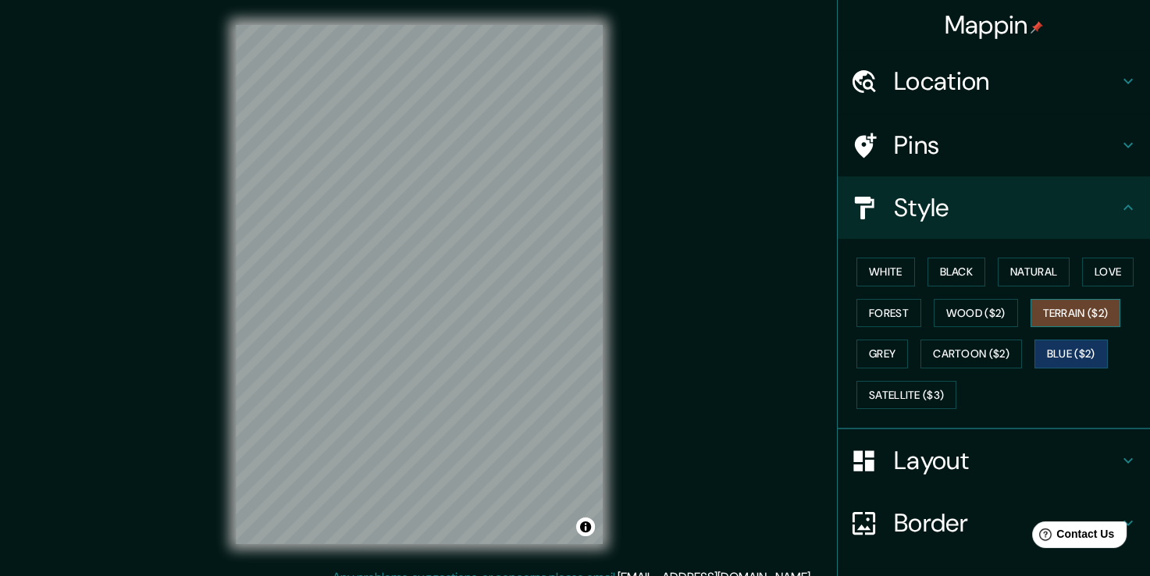
click at [1064, 312] on button "Terrain ($2)" at bounding box center [1076, 313] width 91 height 29
click at [873, 344] on button "Grey" at bounding box center [883, 354] width 52 height 29
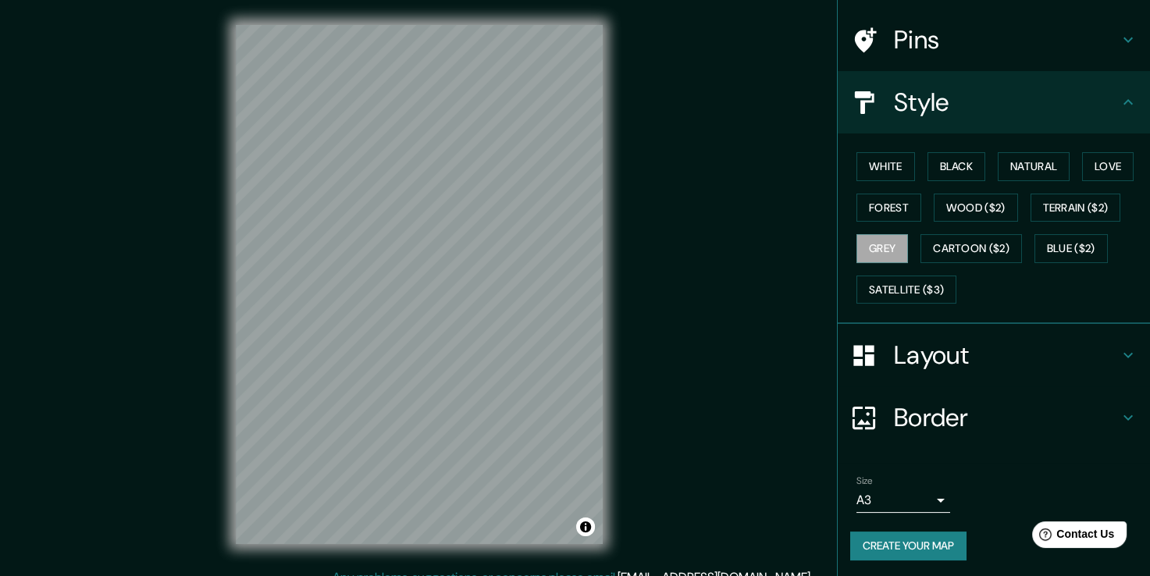
click at [912, 546] on button "Create your map" at bounding box center [908, 546] width 116 height 29
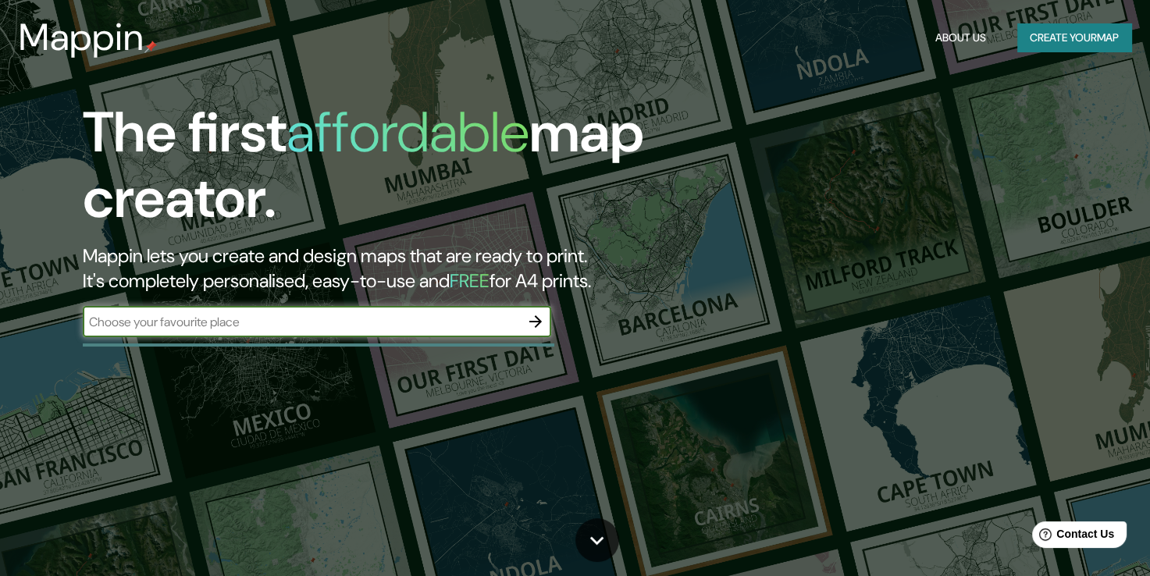
drag, startPoint x: 358, startPoint y: 319, endPoint x: 369, endPoint y: 319, distance: 10.2
click at [358, 319] on input "text" at bounding box center [301, 322] width 437 height 18
type input "Chile"
click at [531, 322] on icon "button" at bounding box center [535, 321] width 12 height 12
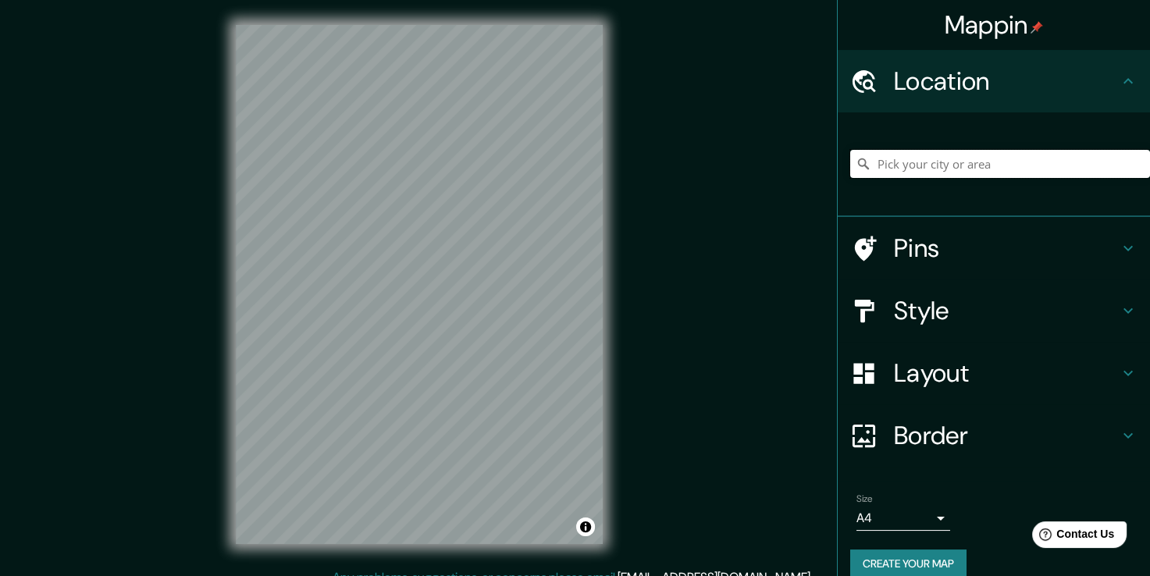
click at [942, 155] on input "Pick your city or area" at bounding box center [1000, 164] width 300 height 28
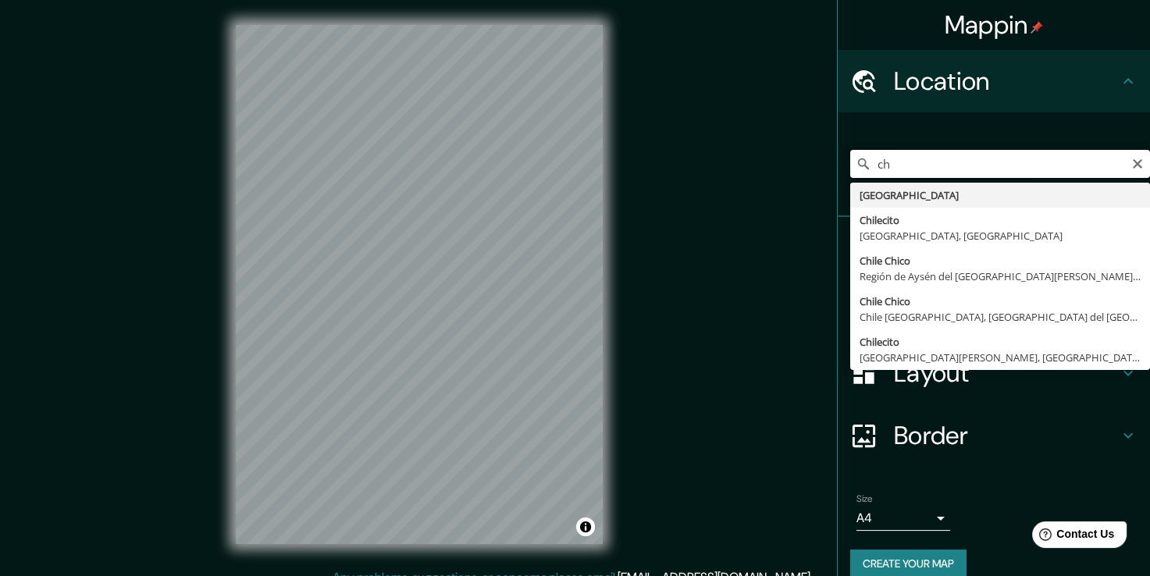
type input "c"
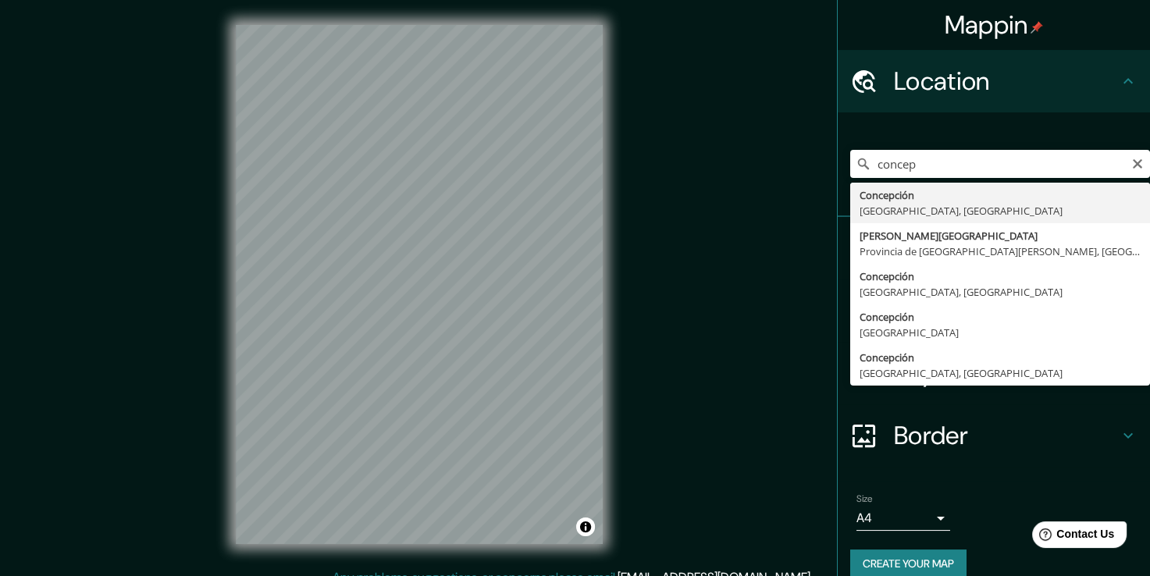
type input "Concepción, Región del Biobío, Chile"
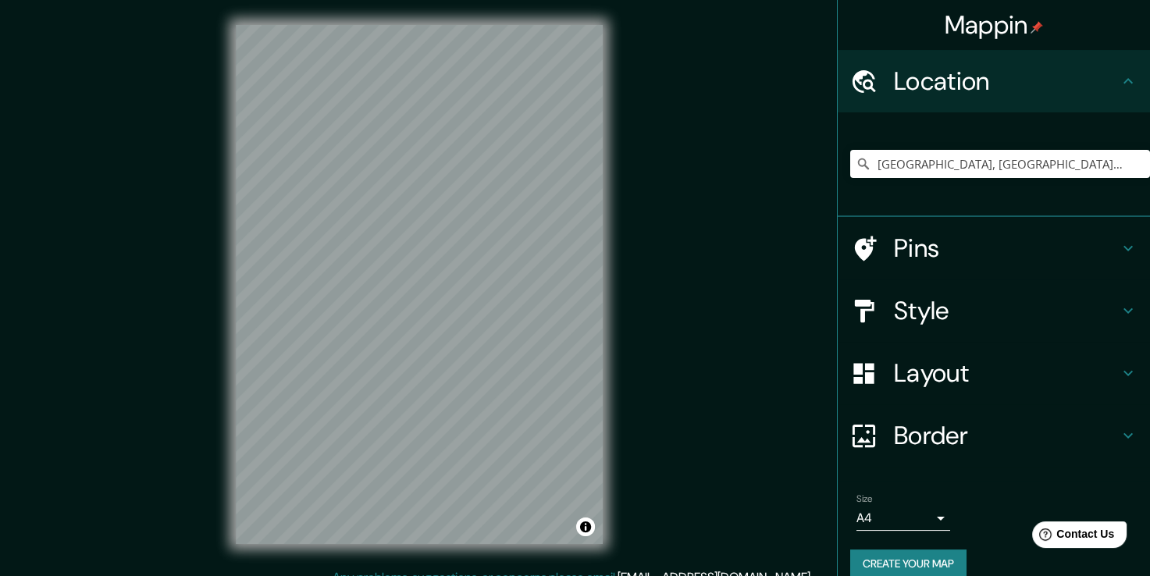
click at [978, 305] on h4 "Style" at bounding box center [1006, 310] width 225 height 31
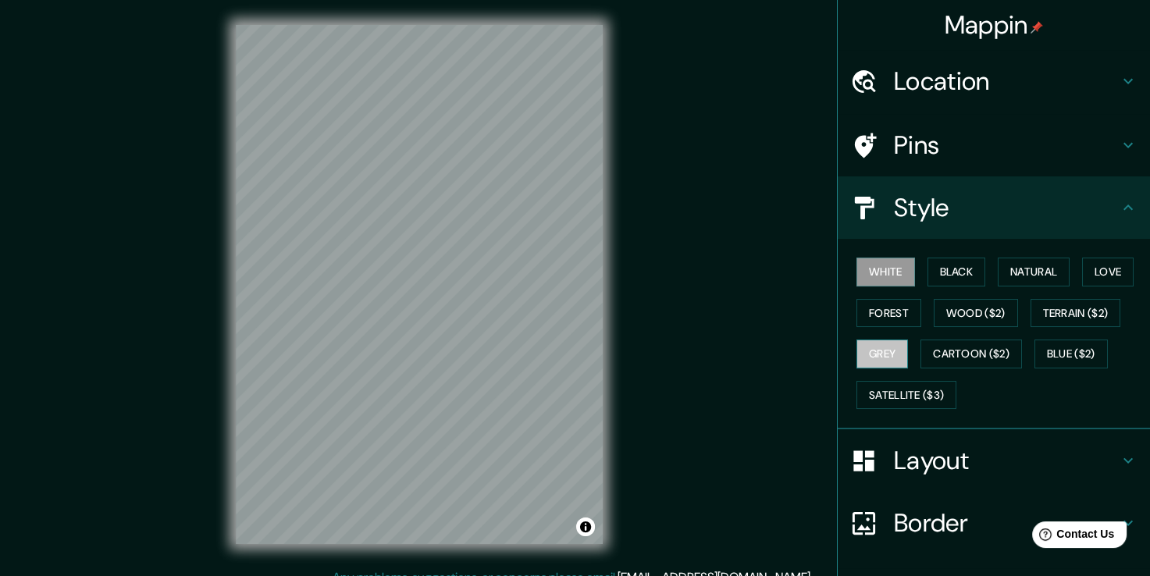
click at [878, 359] on button "Grey" at bounding box center [883, 354] width 52 height 29
click at [875, 282] on button "White" at bounding box center [886, 272] width 59 height 29
click at [888, 319] on button "Forest" at bounding box center [889, 313] width 65 height 29
click at [933, 282] on button "Black" at bounding box center [957, 272] width 59 height 29
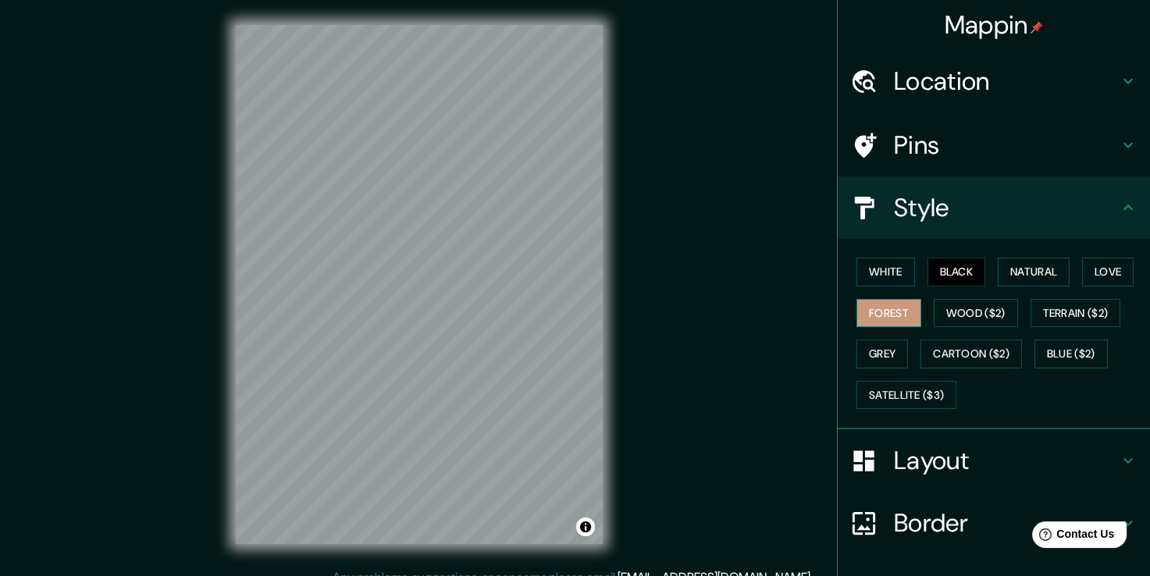
click at [886, 305] on button "Forest" at bounding box center [889, 313] width 65 height 29
click at [865, 363] on button "Grey" at bounding box center [883, 354] width 52 height 29
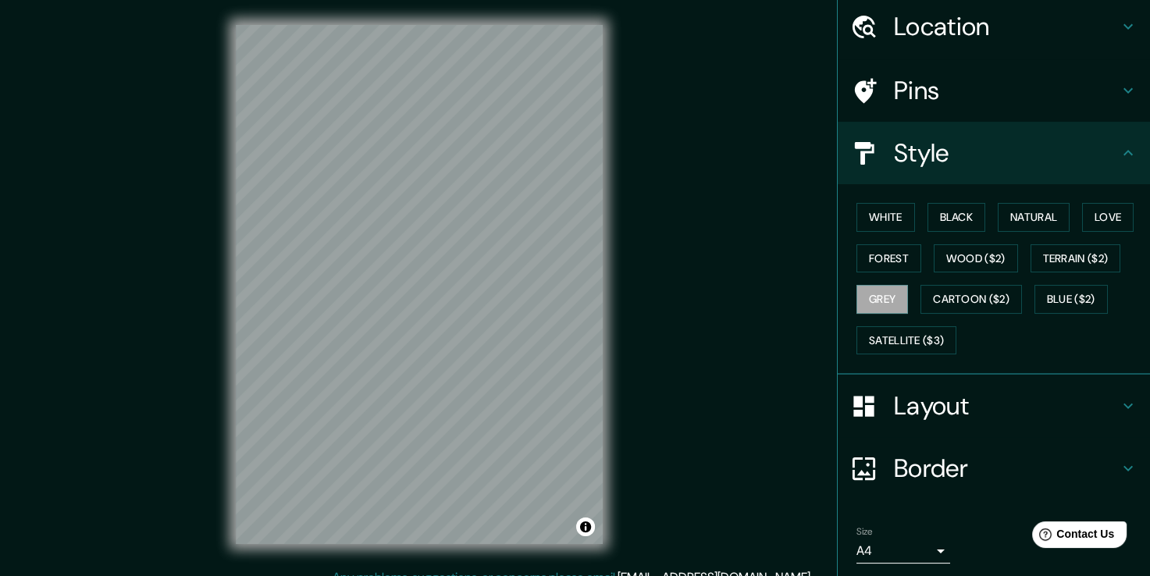
scroll to position [105, 0]
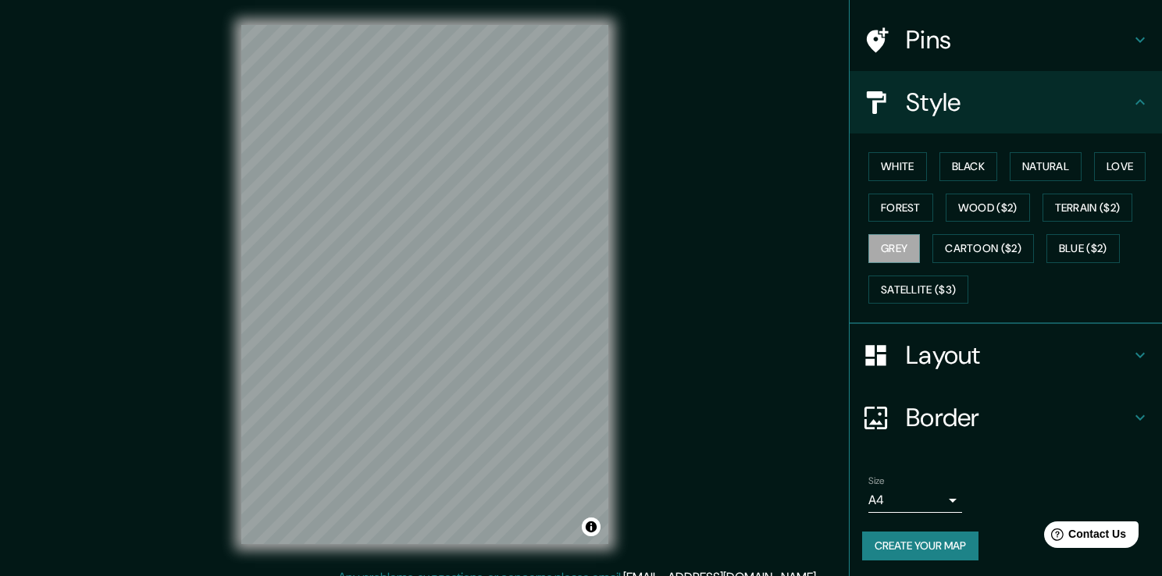
click at [920, 499] on body "Mappin Location Concepción, Región del Biobío, Chile Pins Style White Black Nat…" at bounding box center [581, 288] width 1162 height 576
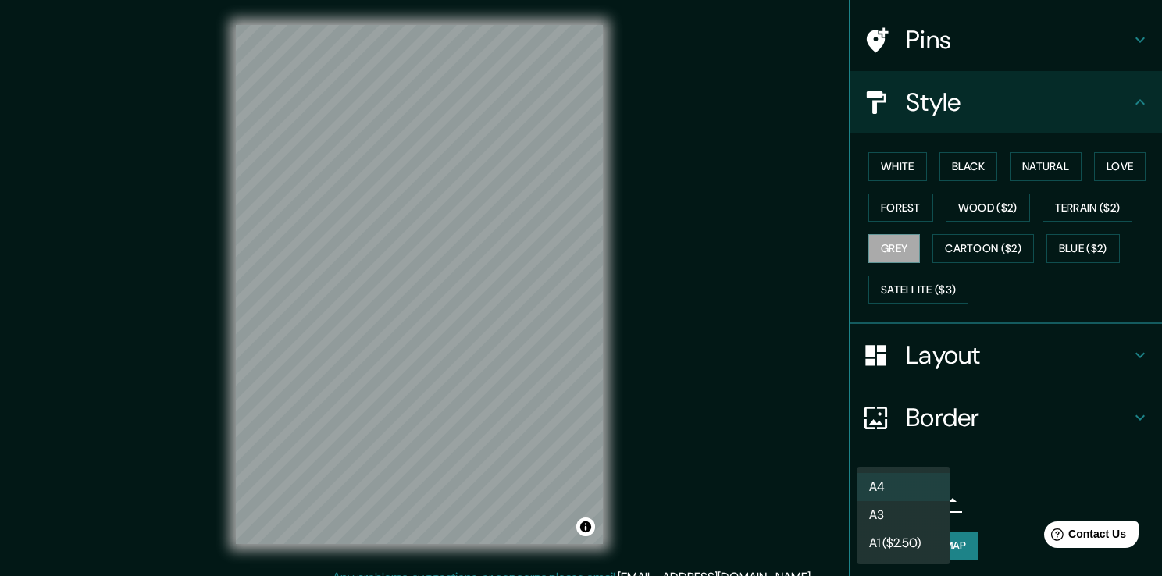
click at [918, 516] on li "A3" at bounding box center [904, 515] width 94 height 28
type input "a4"
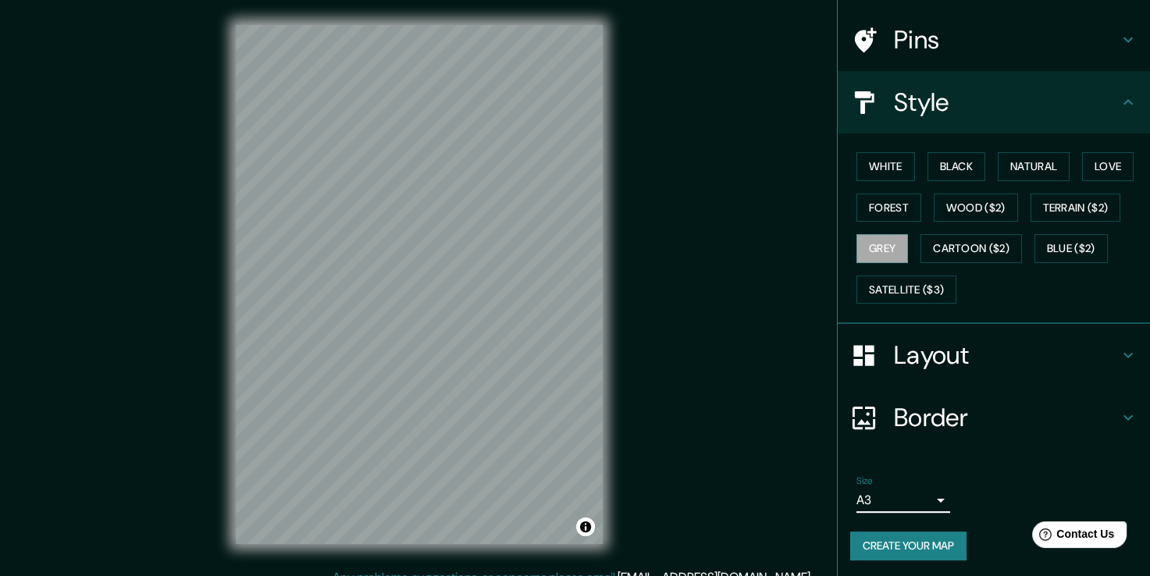
click at [914, 539] on button "Create your map" at bounding box center [908, 546] width 116 height 29
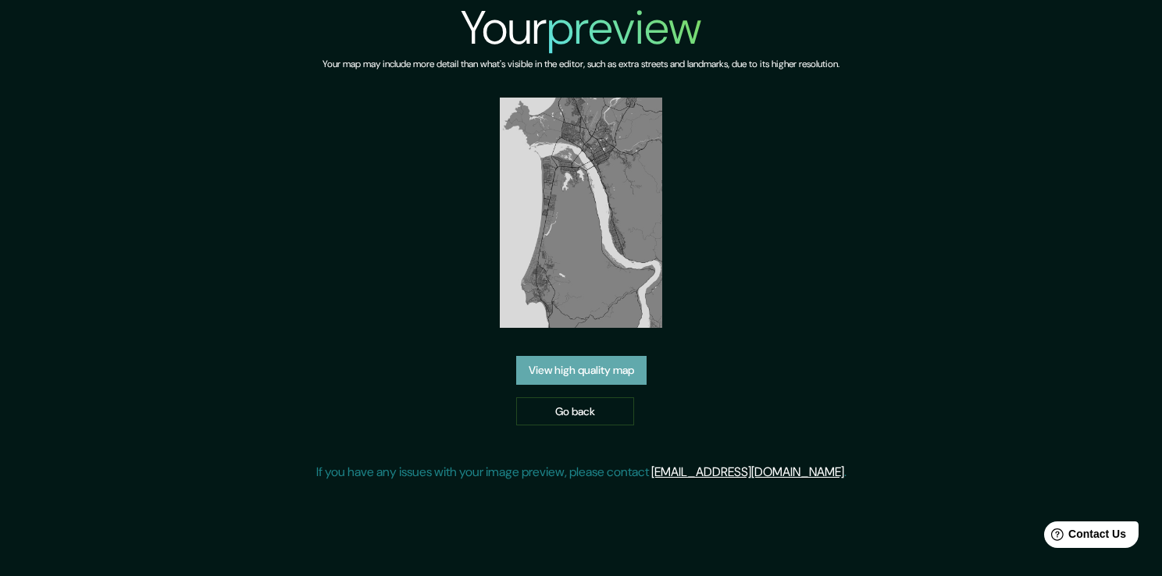
click at [585, 380] on link "View high quality map" at bounding box center [581, 370] width 130 height 29
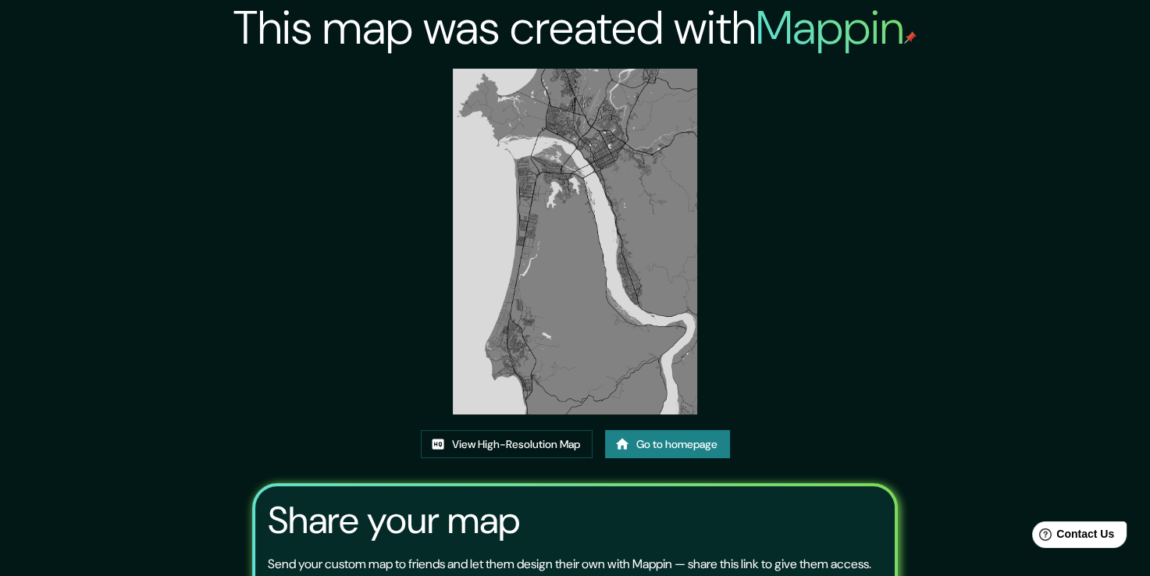
click at [588, 283] on img at bounding box center [575, 242] width 244 height 346
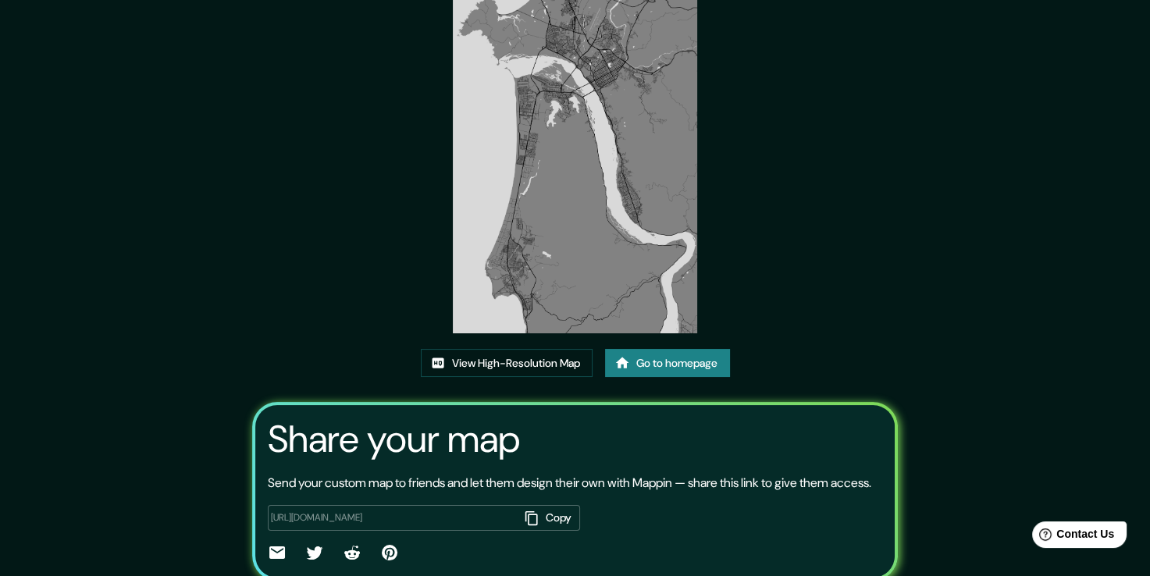
scroll to position [159, 0]
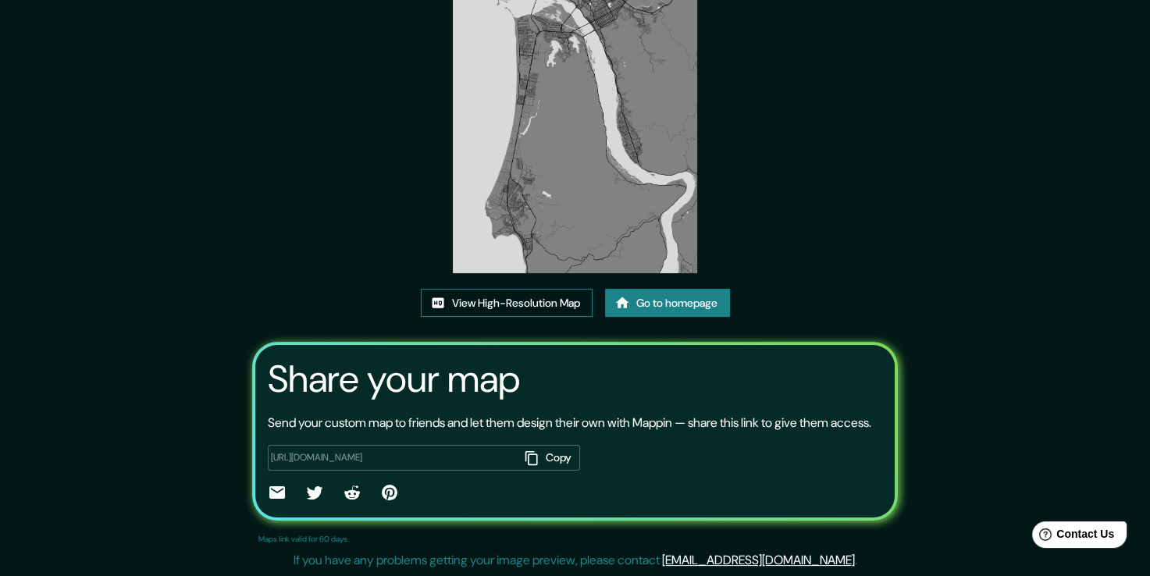
click at [525, 289] on link "View High-Resolution Map" at bounding box center [507, 303] width 172 height 29
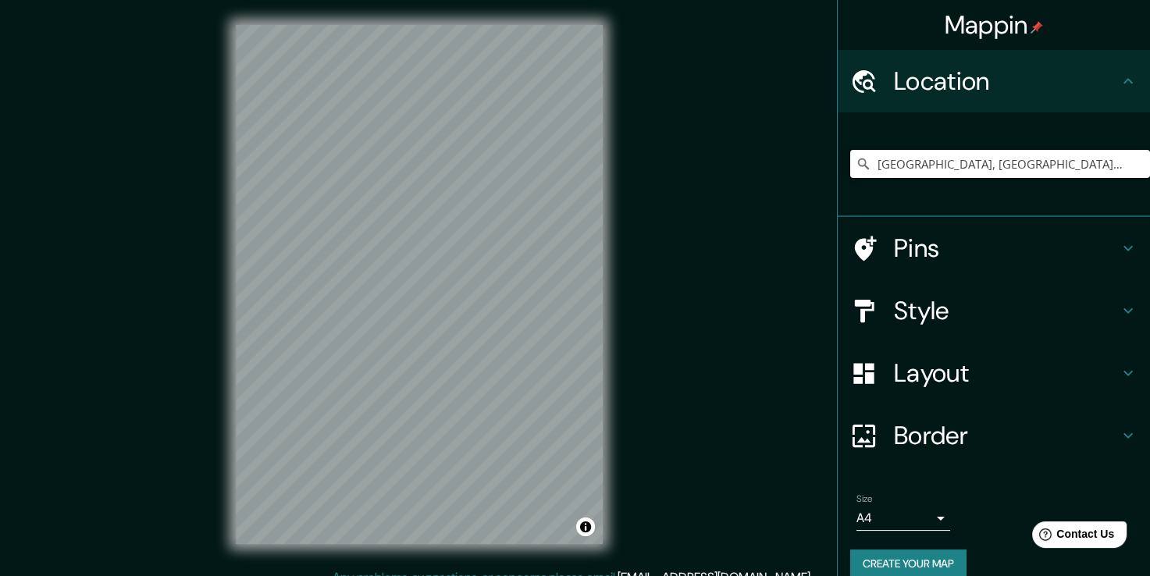
click at [1081, 167] on input "[GEOGRAPHIC_DATA], [GEOGRAPHIC_DATA], [GEOGRAPHIC_DATA]" at bounding box center [1000, 164] width 300 height 28
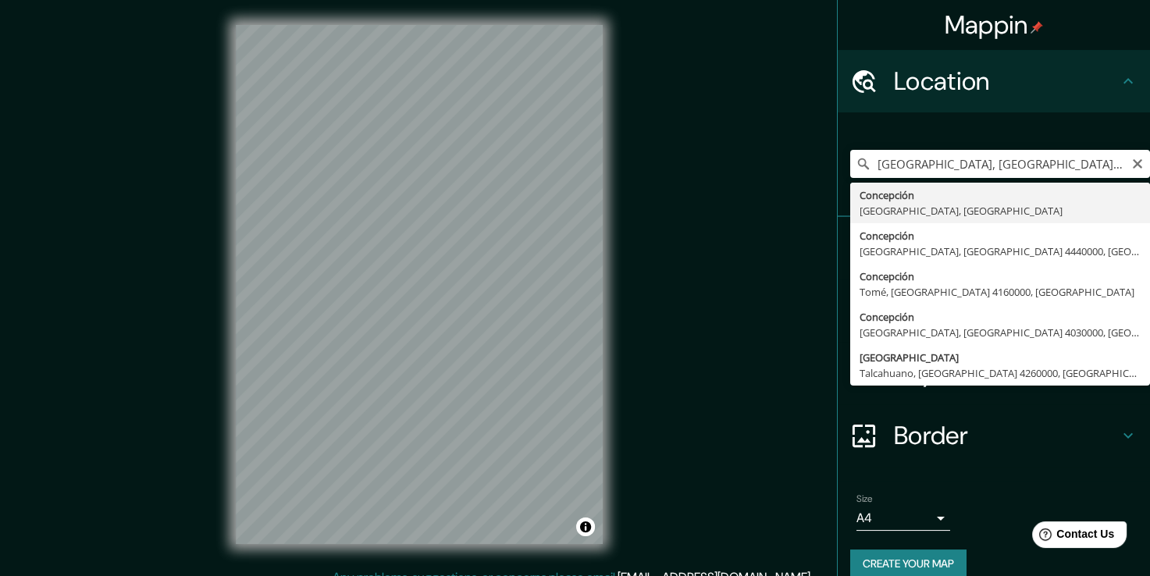
type input "[GEOGRAPHIC_DATA], [GEOGRAPHIC_DATA], [GEOGRAPHIC_DATA]"
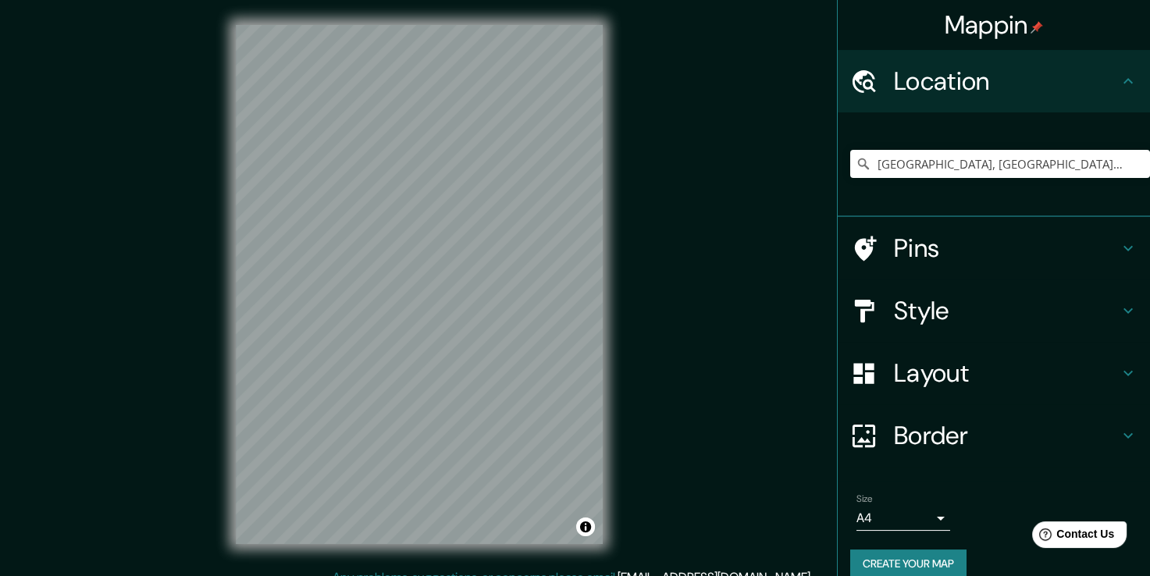
click at [939, 305] on h4 "Style" at bounding box center [1006, 310] width 225 height 31
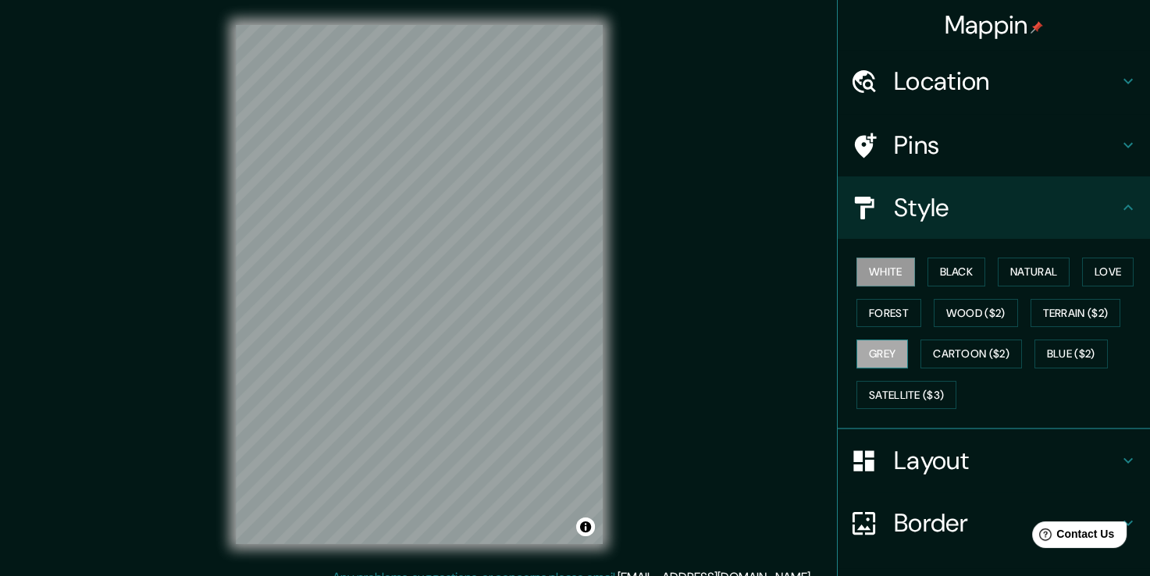
click at [880, 362] on button "Grey" at bounding box center [883, 354] width 52 height 29
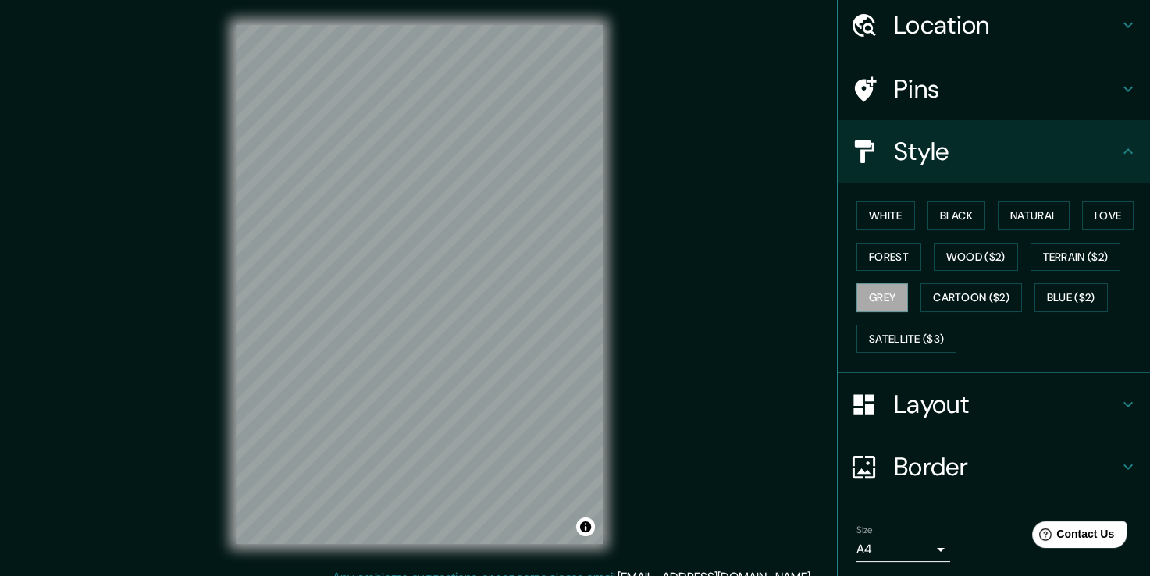
scroll to position [105, 0]
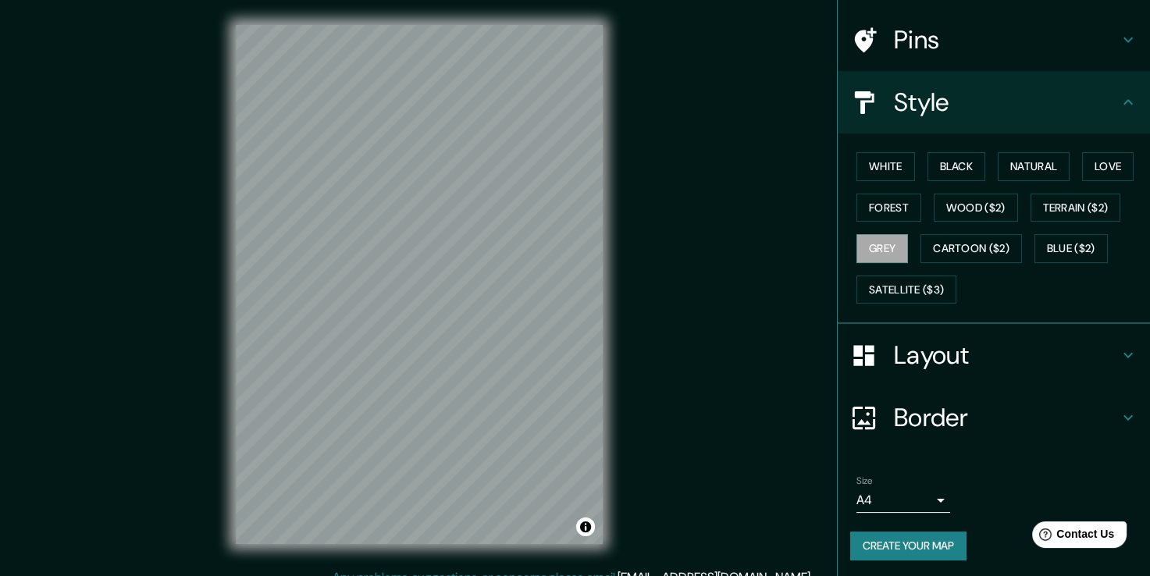
click at [902, 499] on body "Mappin Location [GEOGRAPHIC_DATA], [GEOGRAPHIC_DATA], [GEOGRAPHIC_DATA] Pins St…" at bounding box center [575, 288] width 1150 height 576
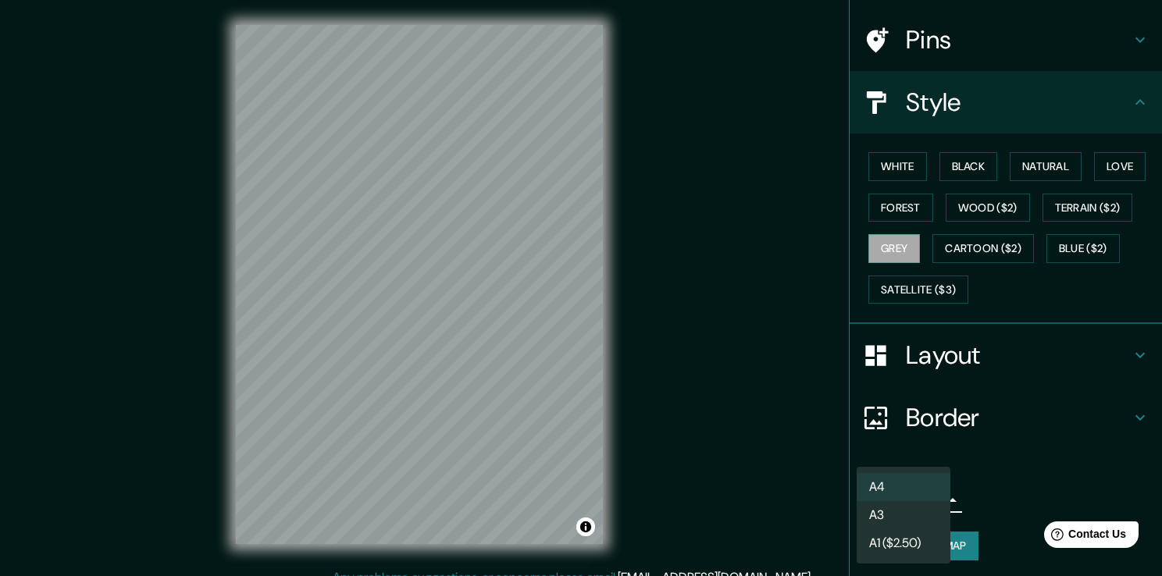
click at [897, 517] on li "A3" at bounding box center [904, 515] width 94 height 28
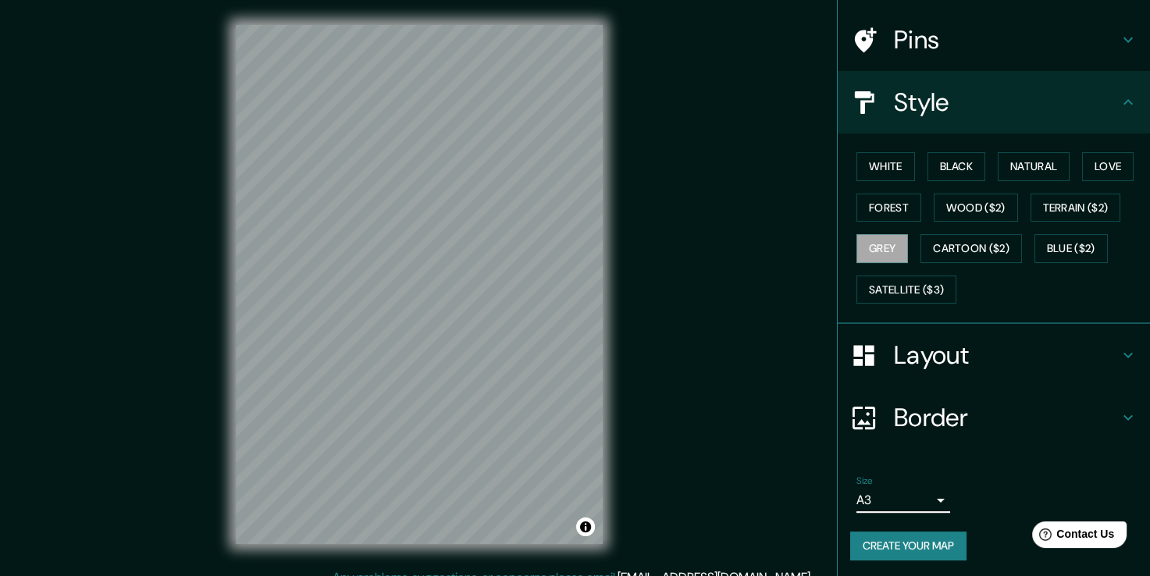
click at [899, 544] on button "Create your map" at bounding box center [908, 546] width 116 height 29
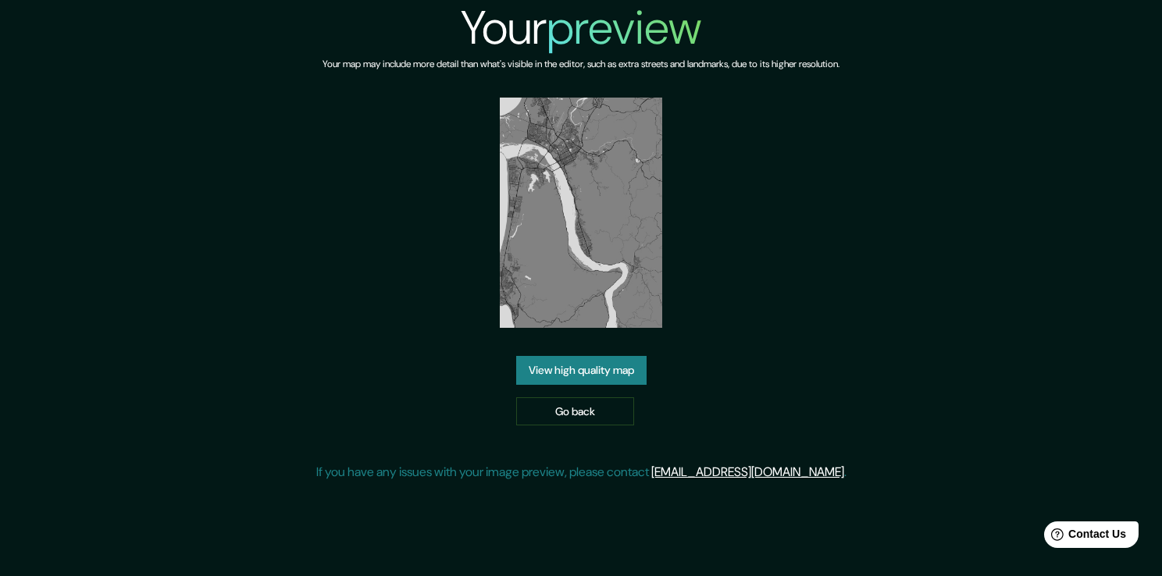
click at [586, 369] on link "View high quality map" at bounding box center [581, 370] width 130 height 29
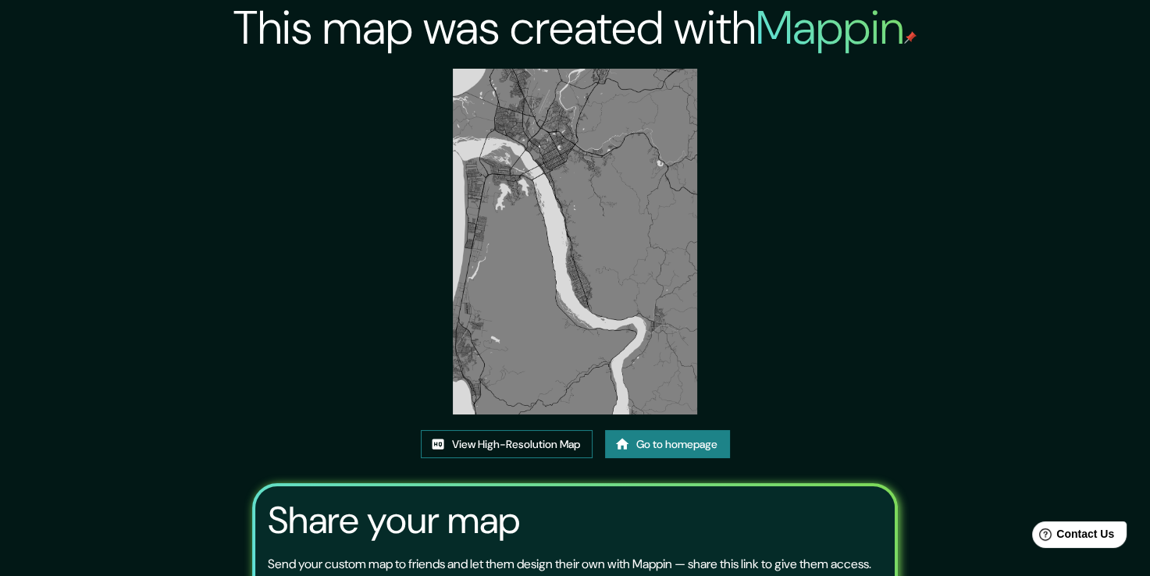
click at [502, 448] on link "View High-Resolution Map" at bounding box center [507, 444] width 172 height 29
